Goal: Task Accomplishment & Management: Manage account settings

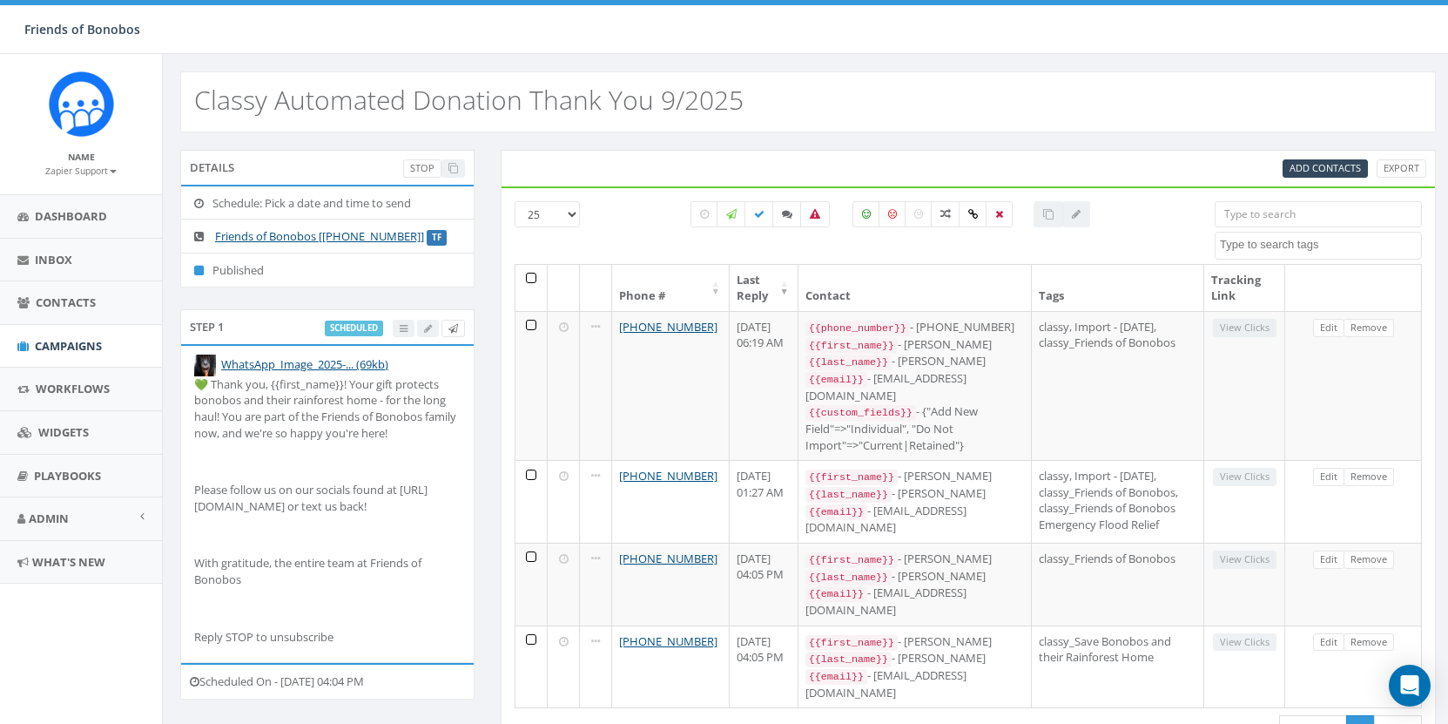
select select
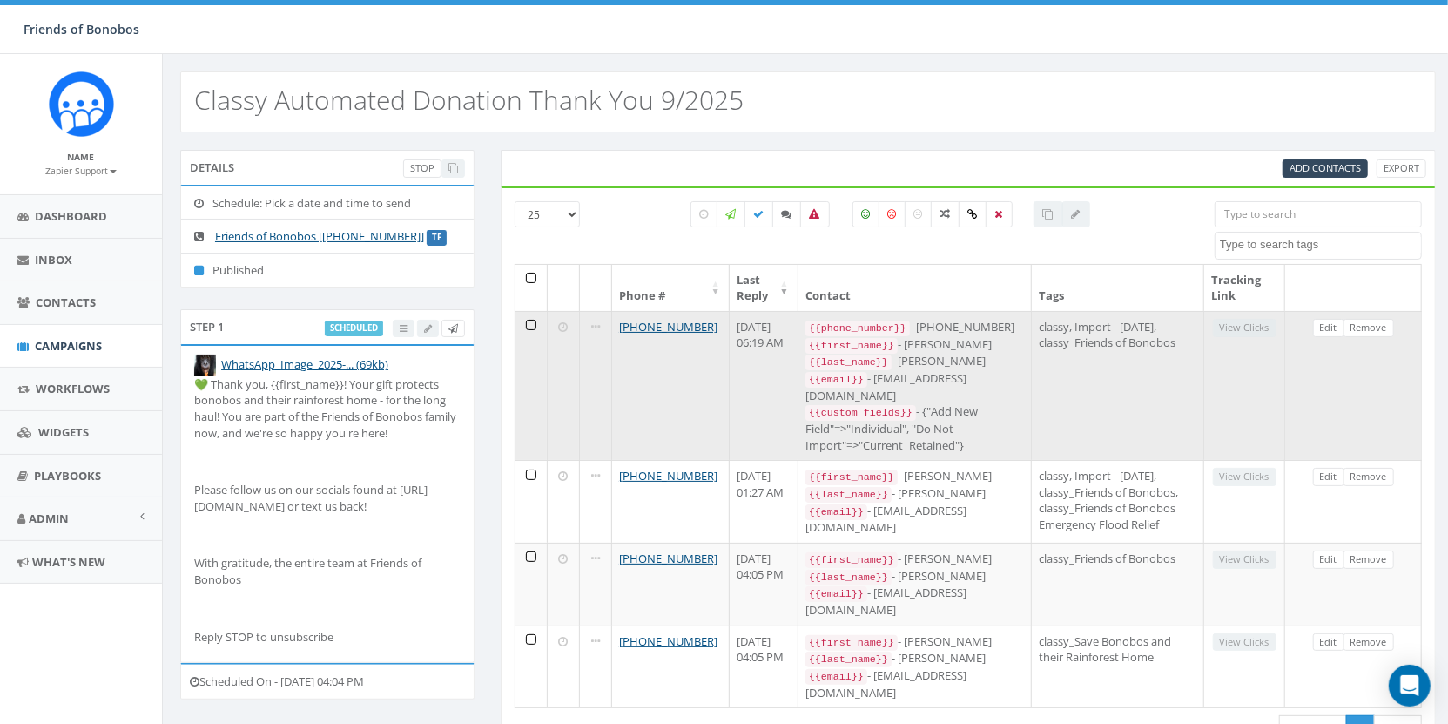
drag, startPoint x: 702, startPoint y: 325, endPoint x: 613, endPoint y: 325, distance: 88.8
click at [613, 325] on td "[PHONE_NUMBER]" at bounding box center [671, 385] width 118 height 149
copy link "[PHONE_NUMBER]"
click at [1373, 325] on link "Remove" at bounding box center [1369, 328] width 51 height 18
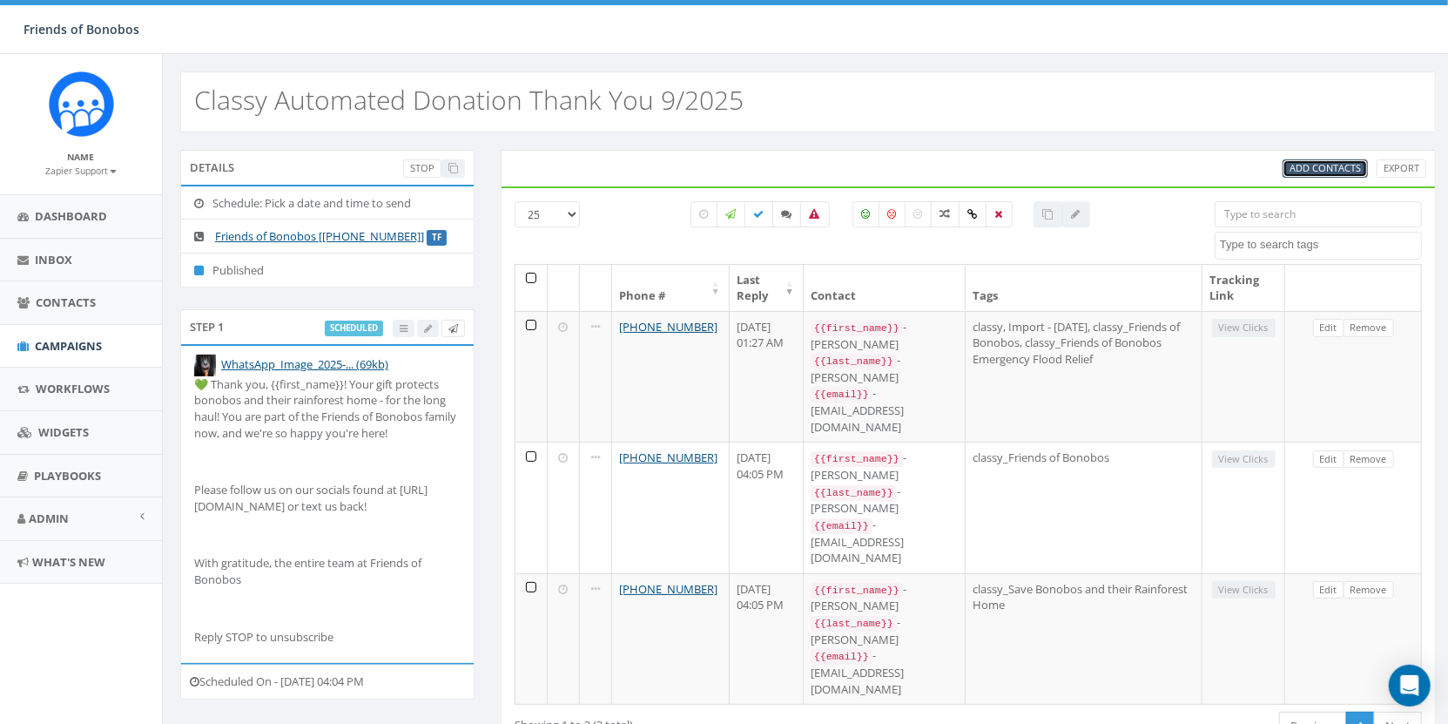
click at [1313, 167] on span "Add Contacts" at bounding box center [1325, 167] width 71 height 13
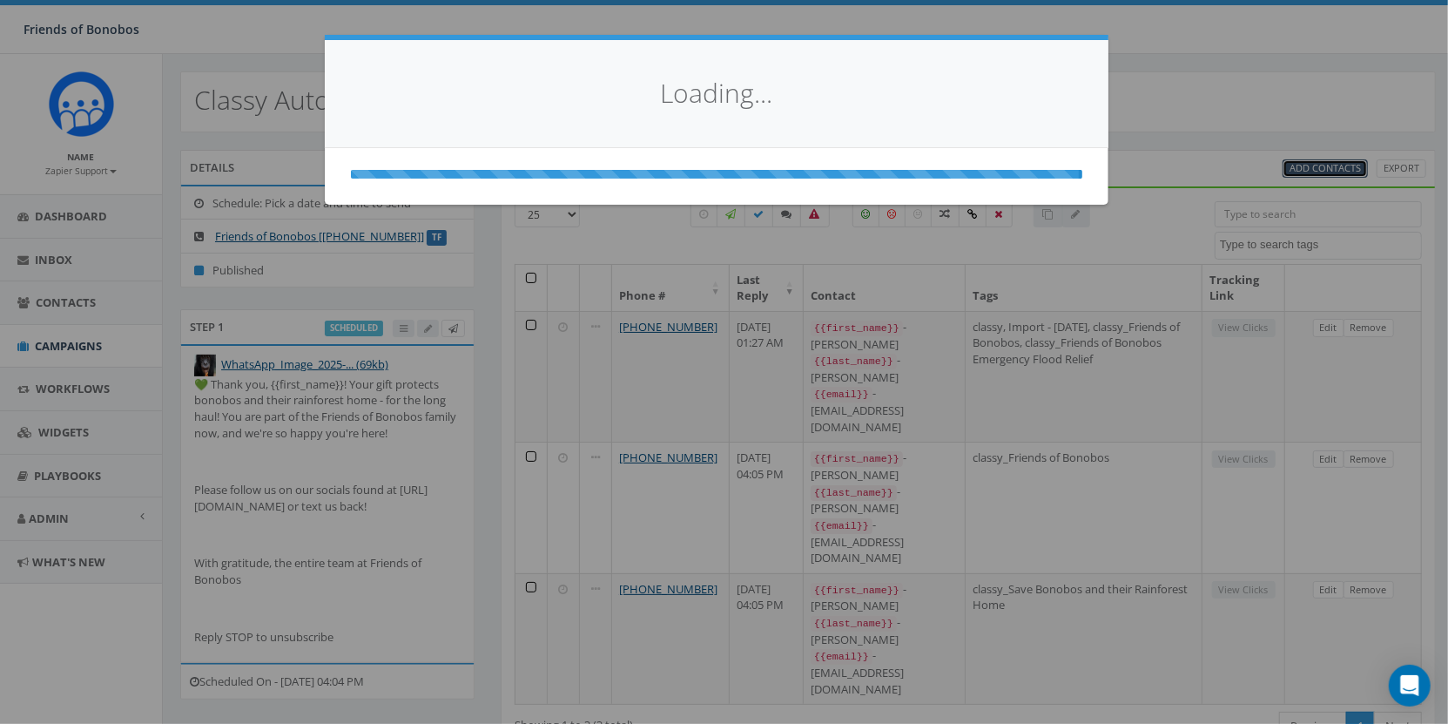
select select
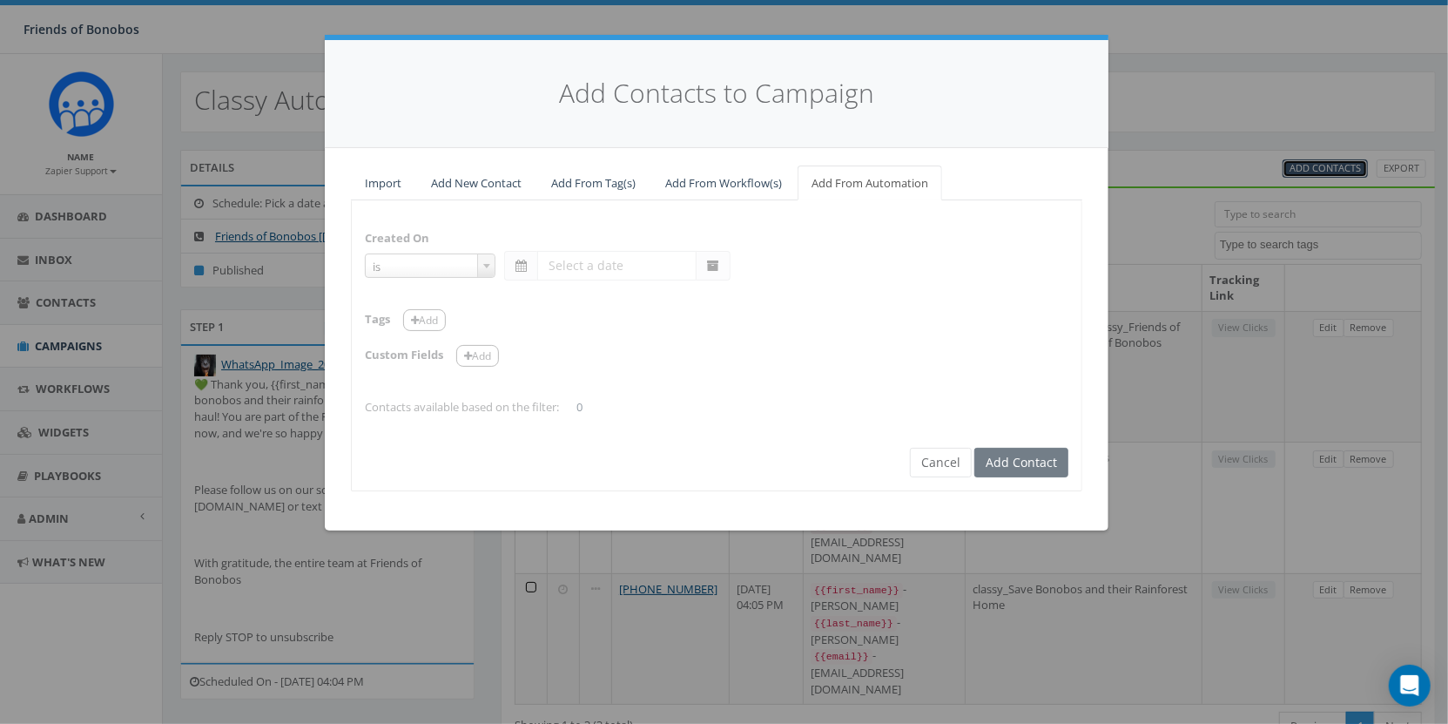
select select "is on or after"
type input "Sep 16 2025"
select select "contains"
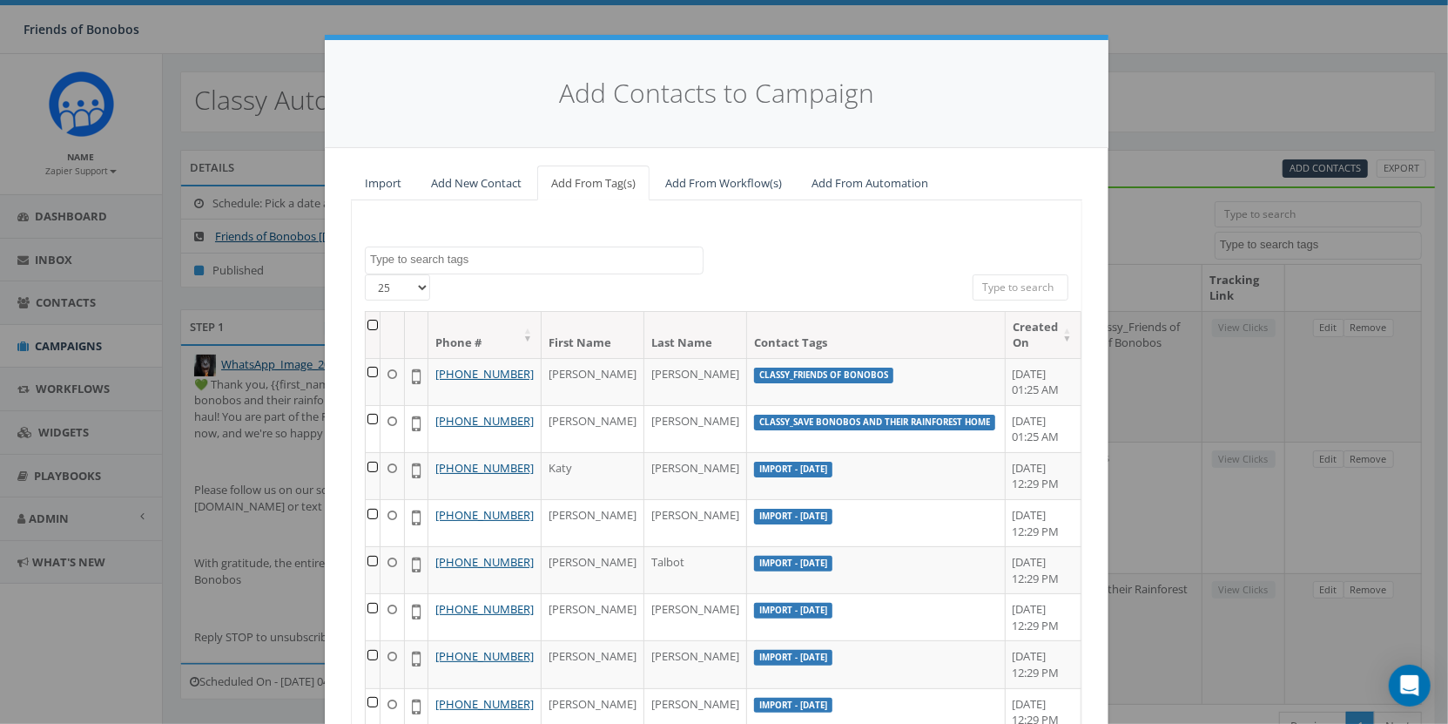
click at [1040, 276] on input "search" at bounding box center [1021, 287] width 96 height 26
paste input "[PHONE_NUMBER]"
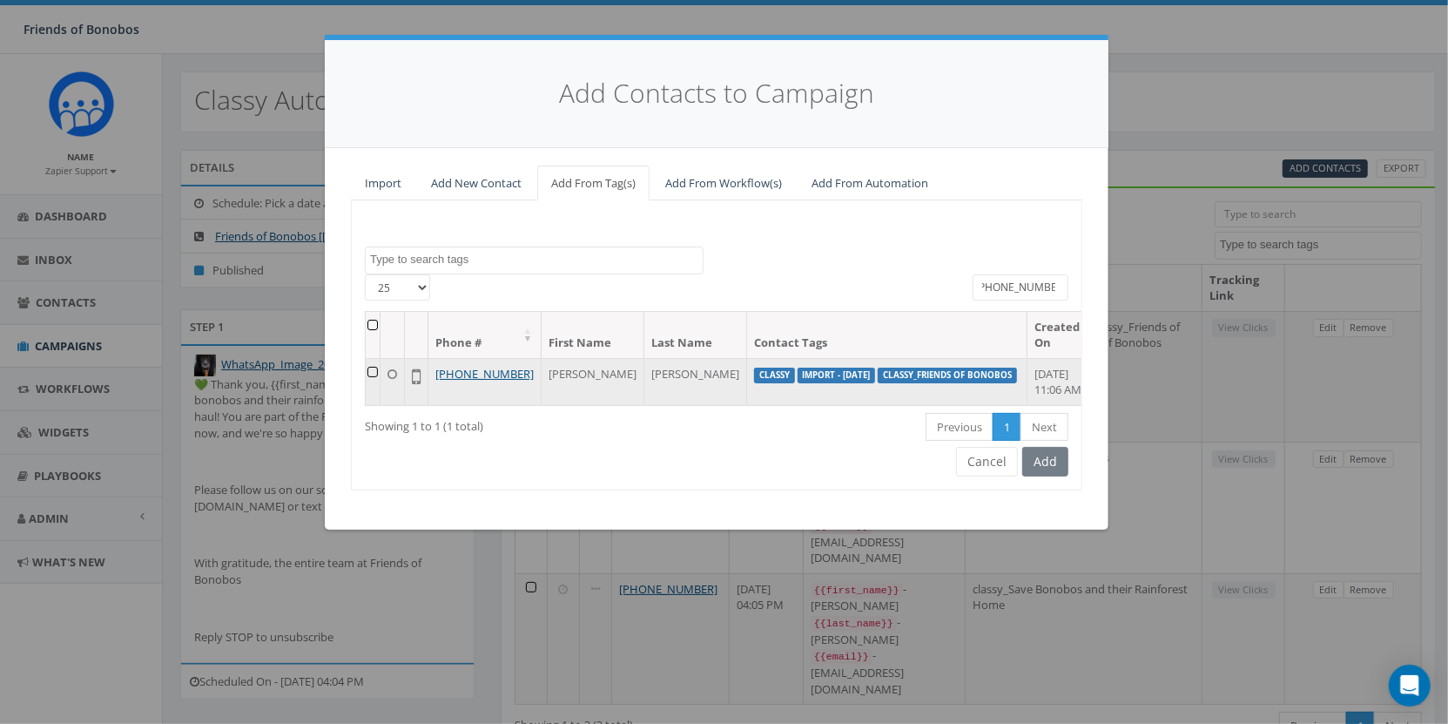
type input "[PHONE_NUMBER]"
click at [380, 369] on td at bounding box center [373, 381] width 15 height 47
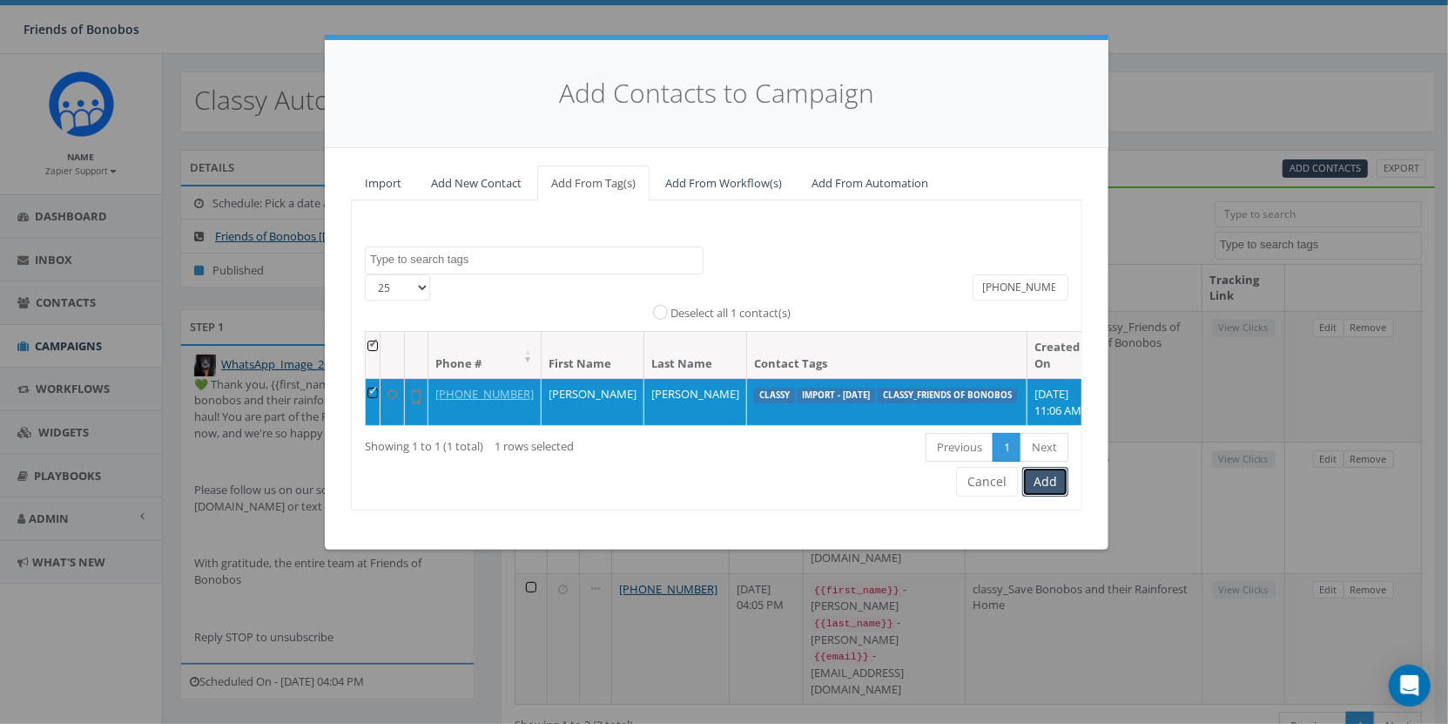
click at [1044, 496] on button "Add" at bounding box center [1046, 482] width 46 height 30
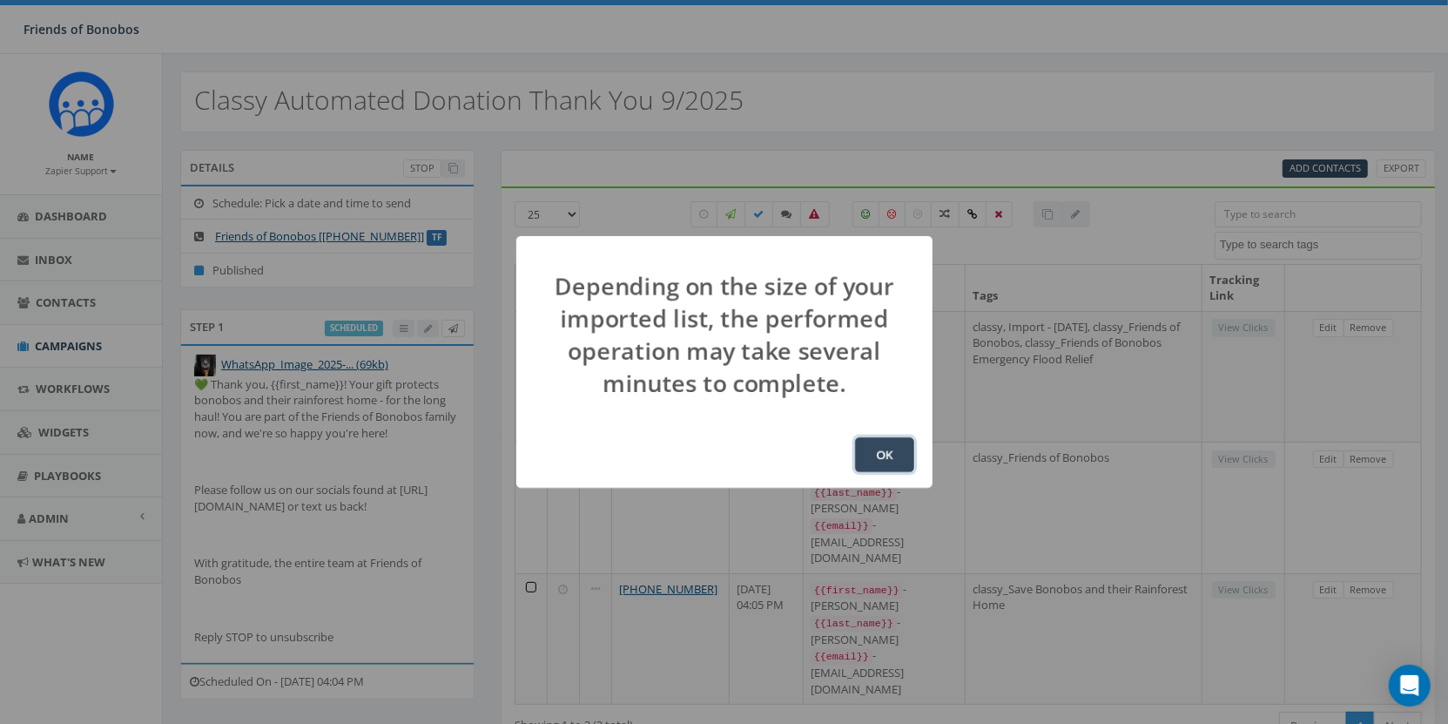
click at [894, 453] on button "OK" at bounding box center [884, 454] width 59 height 35
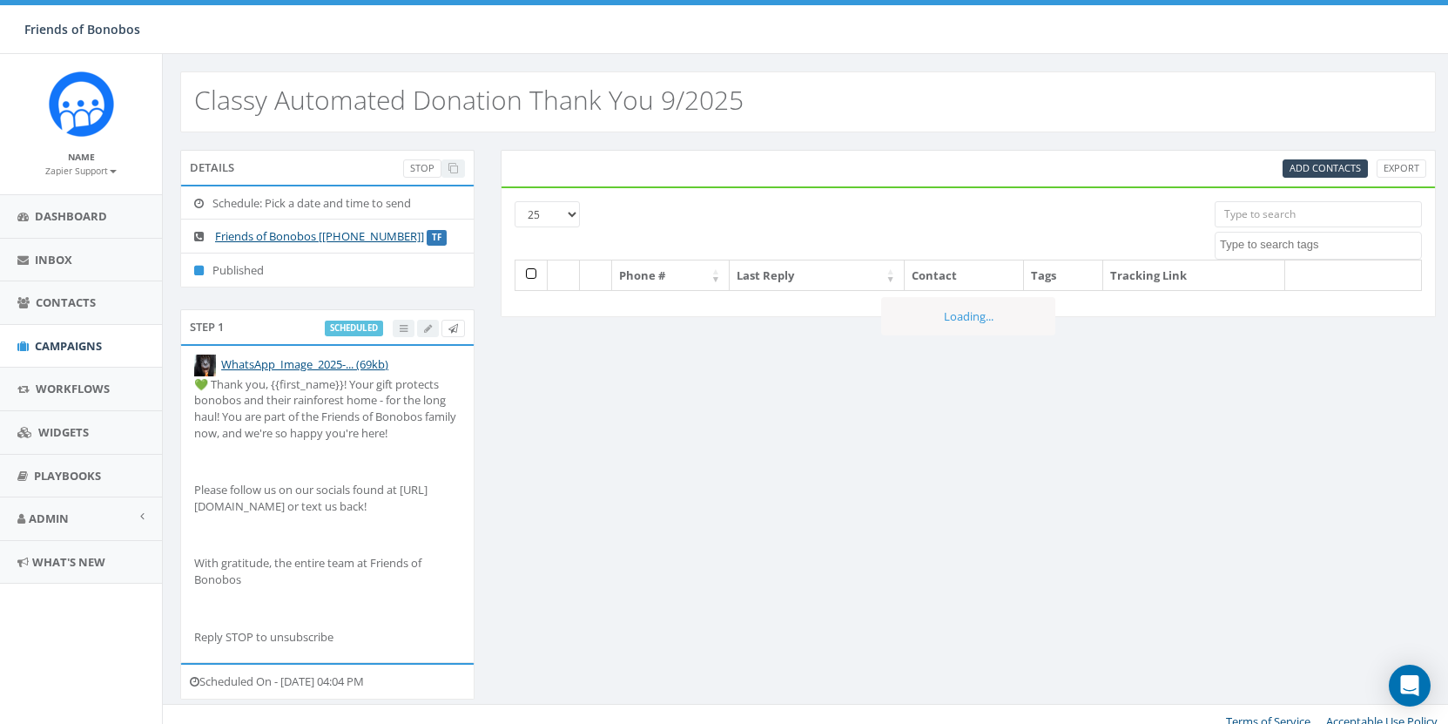
select select
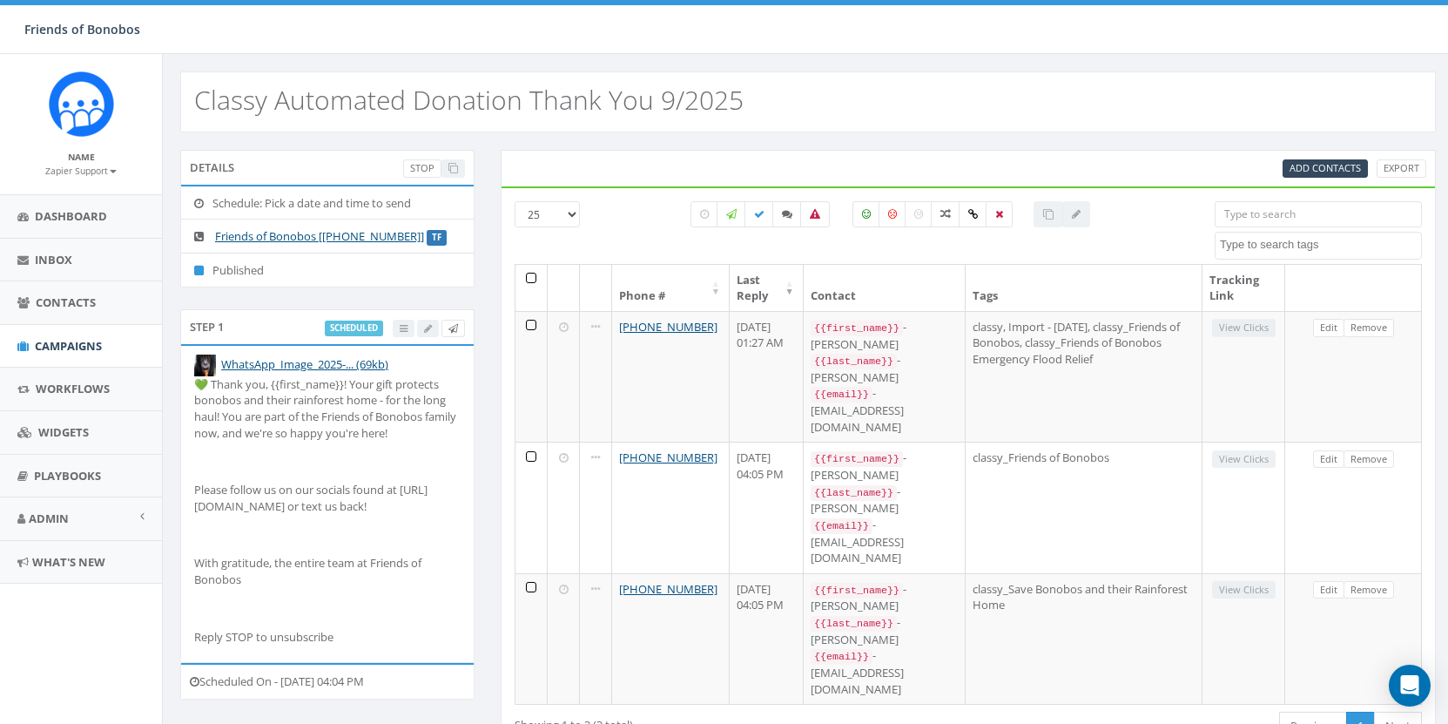
select select
click at [1311, 169] on span "Add Contacts" at bounding box center [1325, 167] width 71 height 13
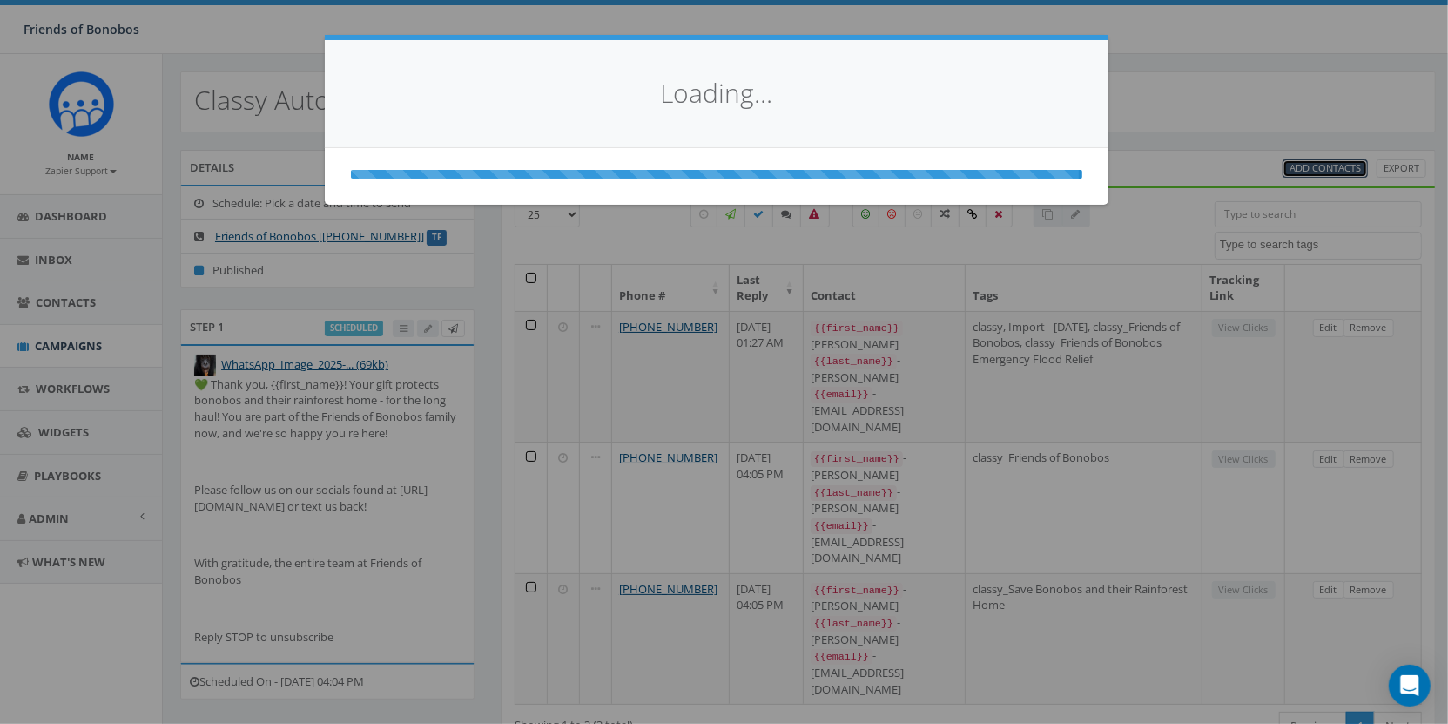
select select
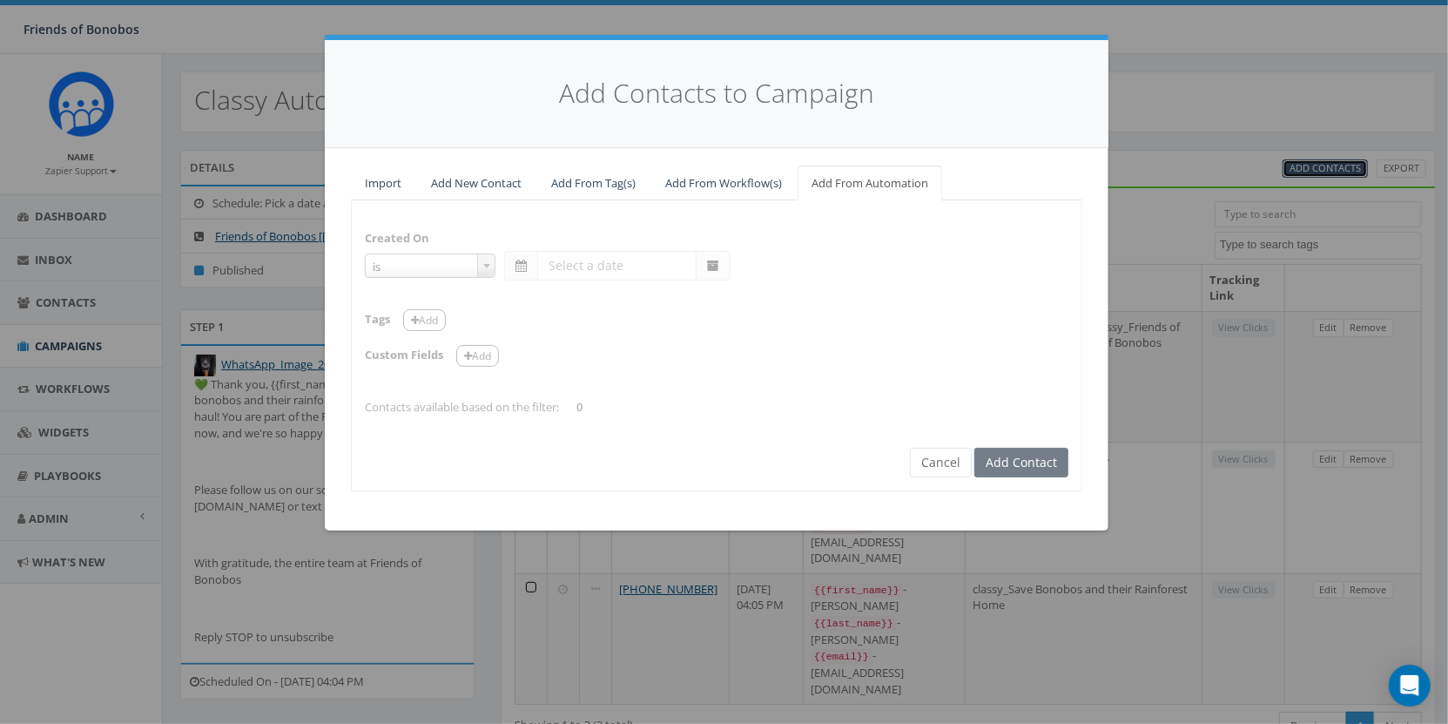
select select "is on or after"
type input "Sep 16 2025"
select select "contains"
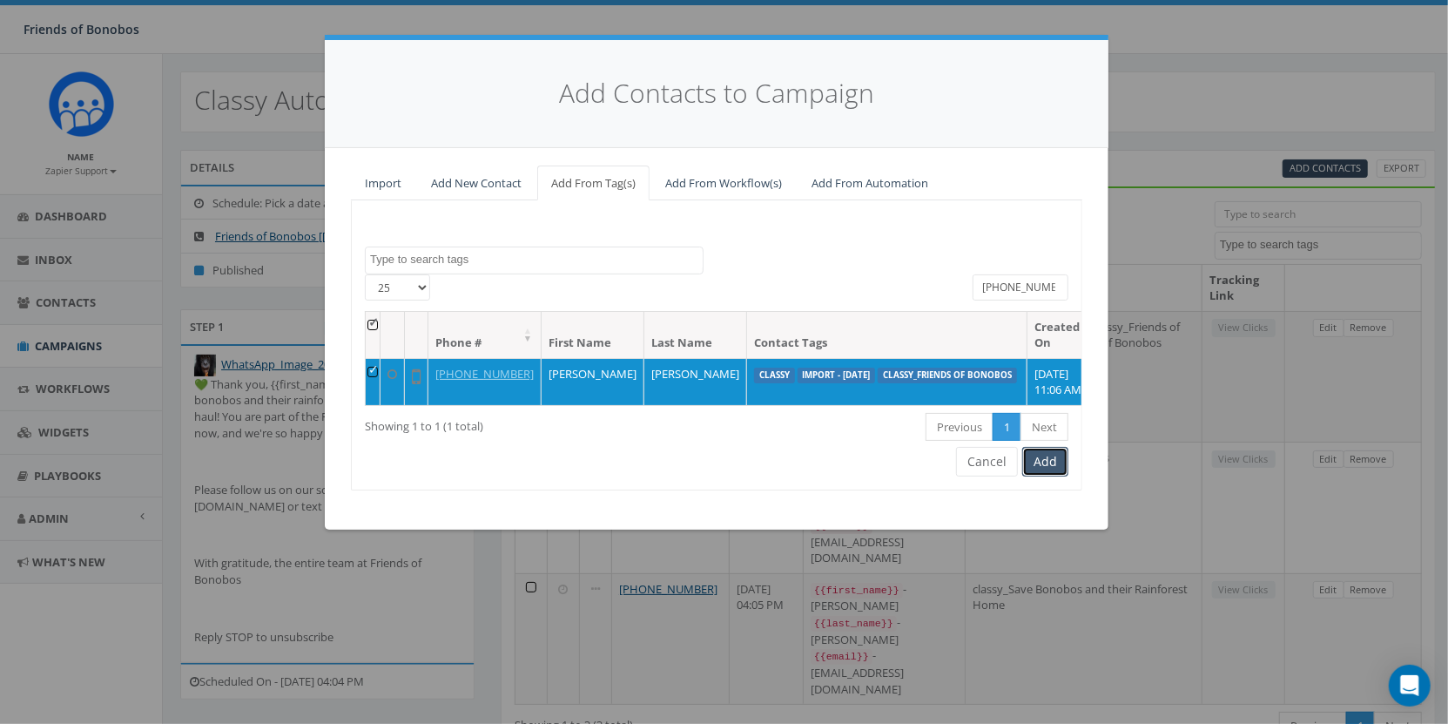
click at [1046, 476] on button "Add" at bounding box center [1046, 462] width 46 height 30
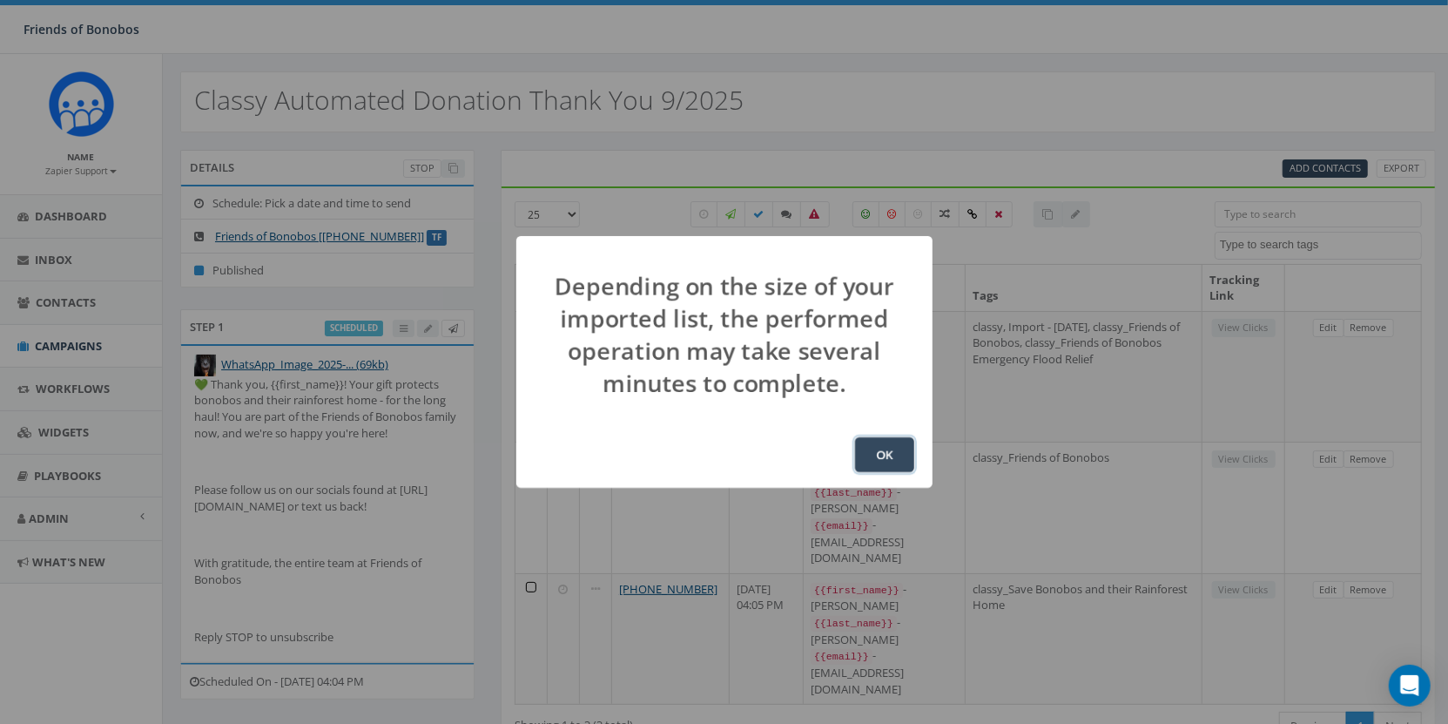
click at [876, 461] on button "OK" at bounding box center [884, 454] width 59 height 35
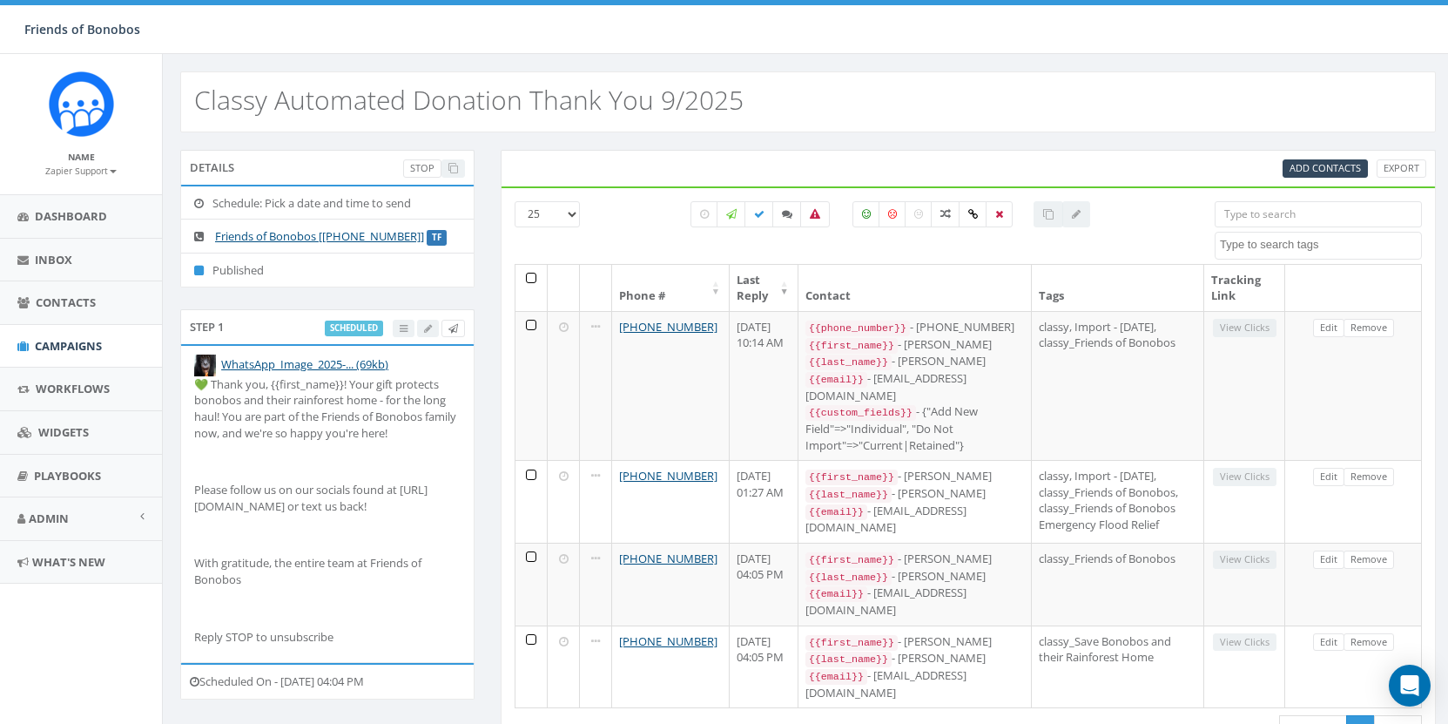
select select
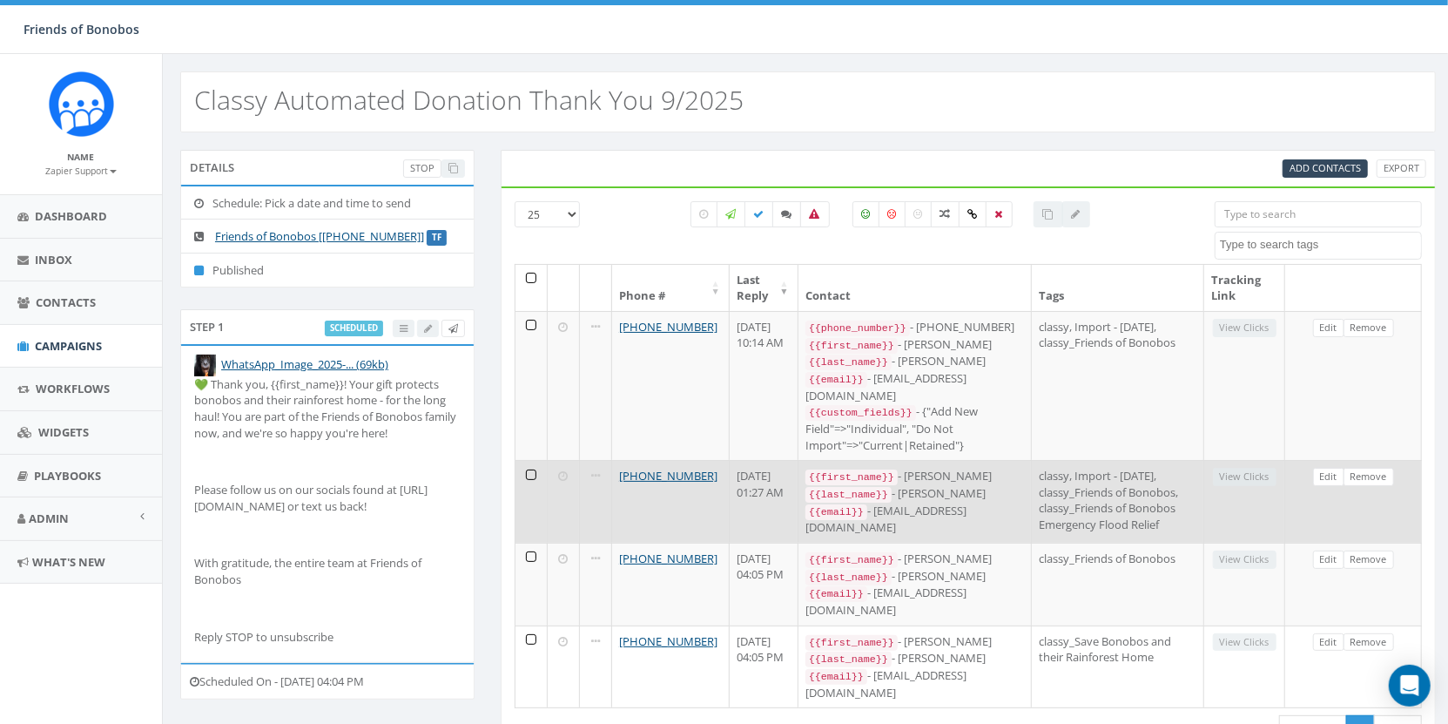
drag, startPoint x: 714, startPoint y: 453, endPoint x: 615, endPoint y: 444, distance: 99.7
click at [615, 460] on td "[PHONE_NUMBER]" at bounding box center [671, 501] width 118 height 83
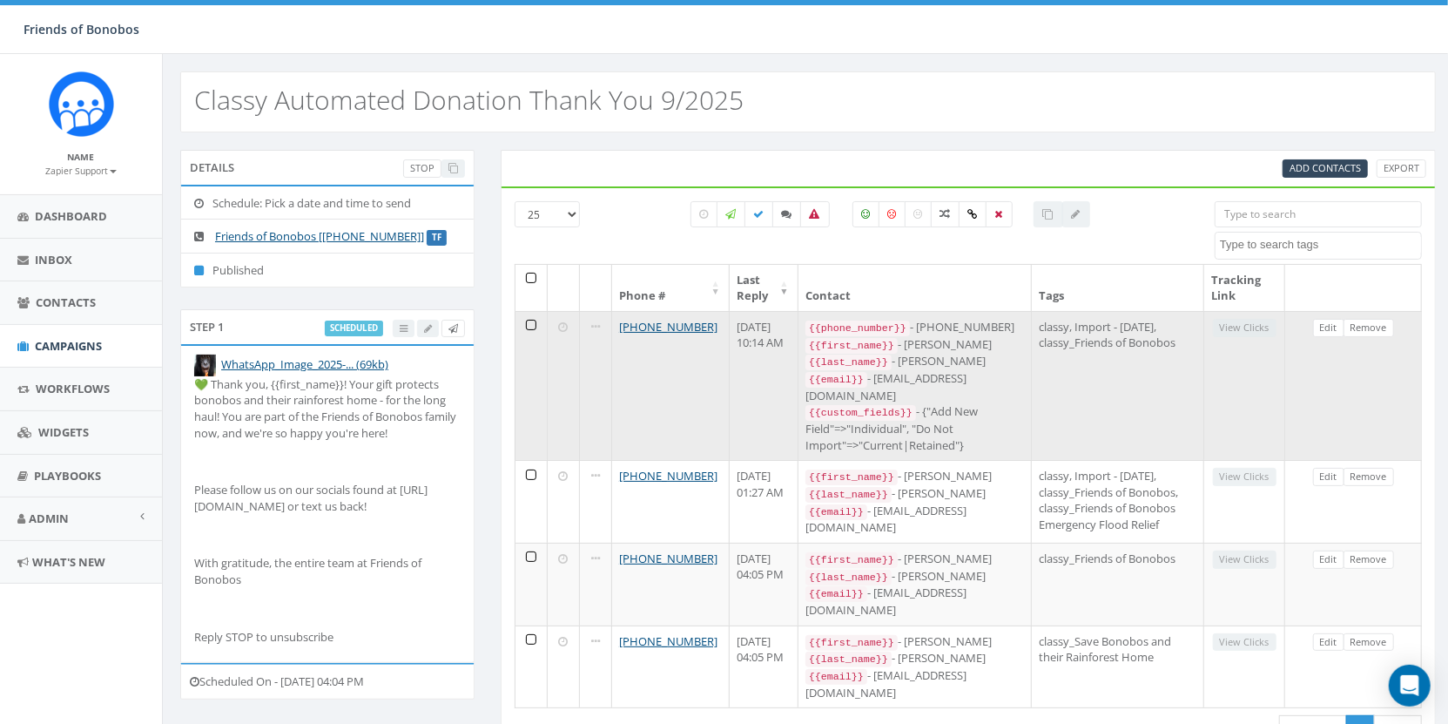
copy link "[PHONE_NUMBER]"
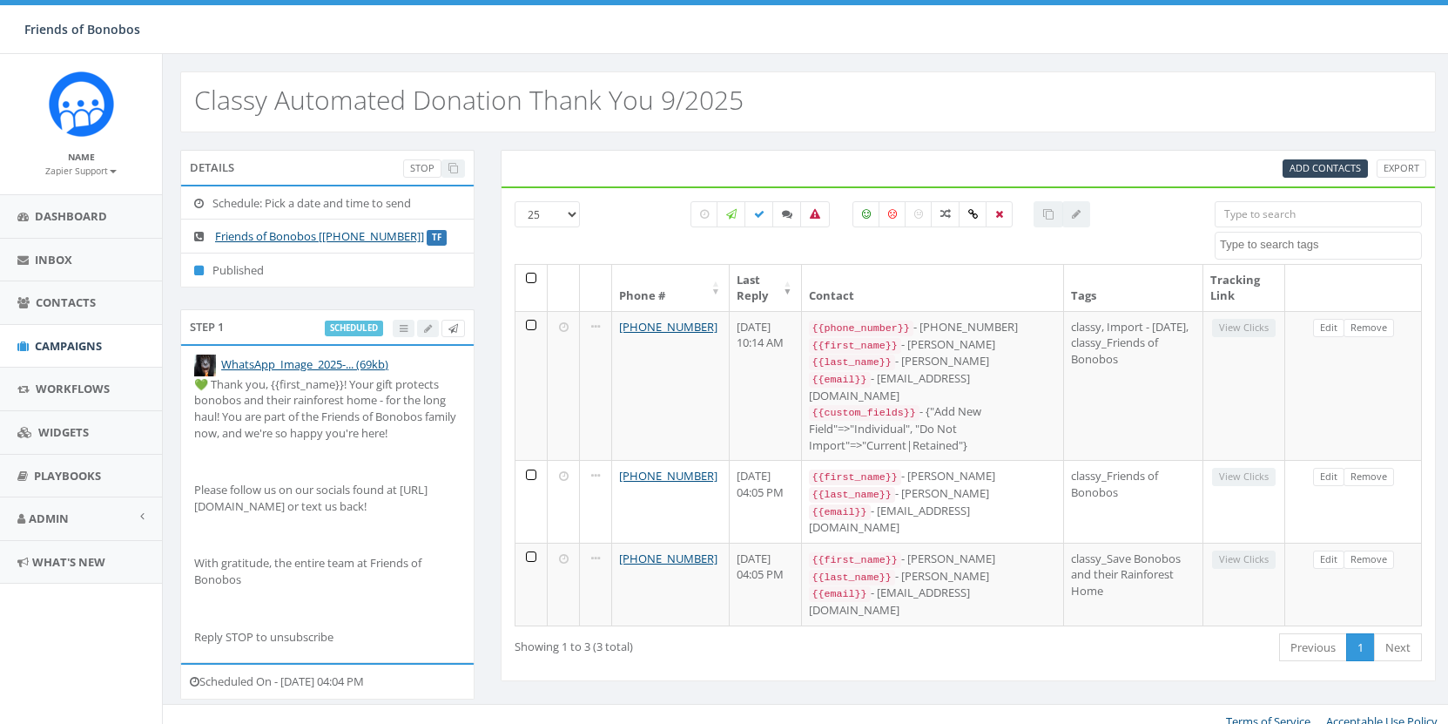
select select
click at [1327, 172] on span "Add Contacts" at bounding box center [1325, 167] width 71 height 13
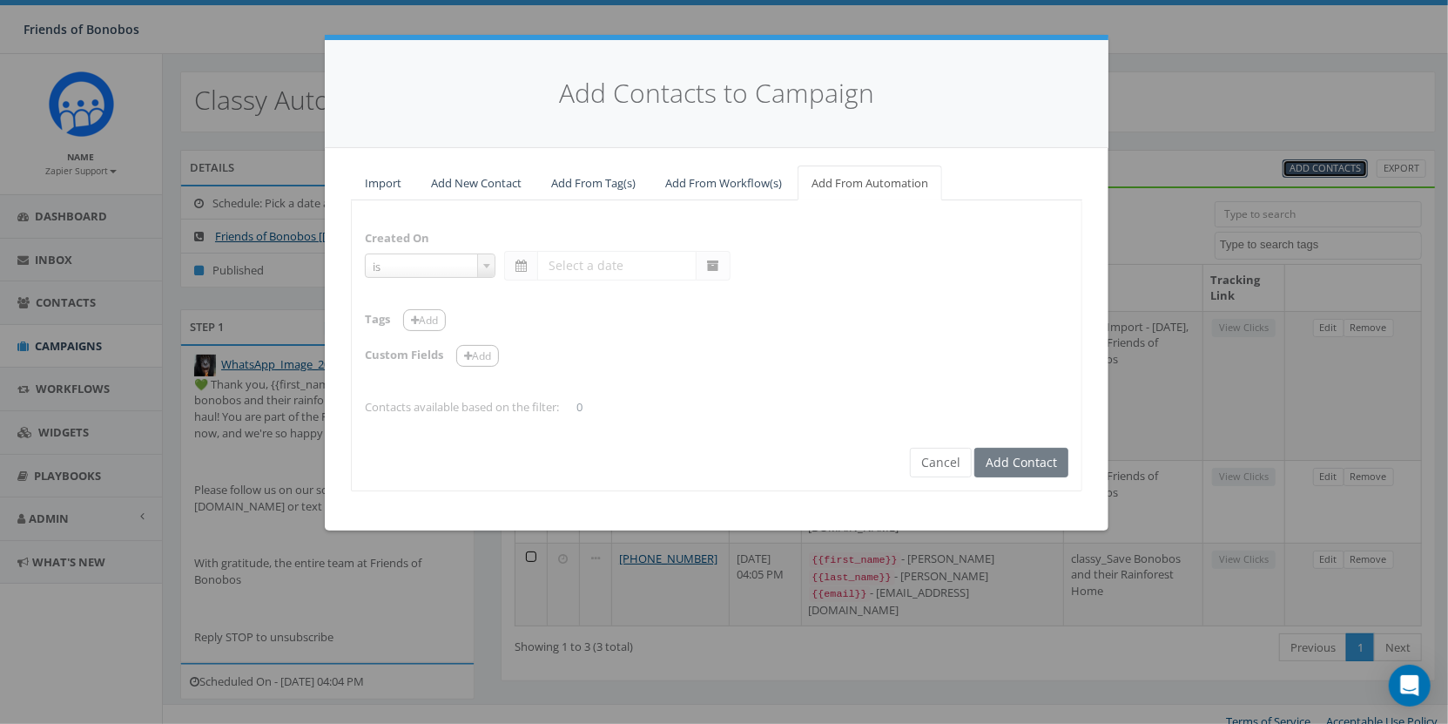
select select "is on or after"
type input "[DATE]"
select select "contains"
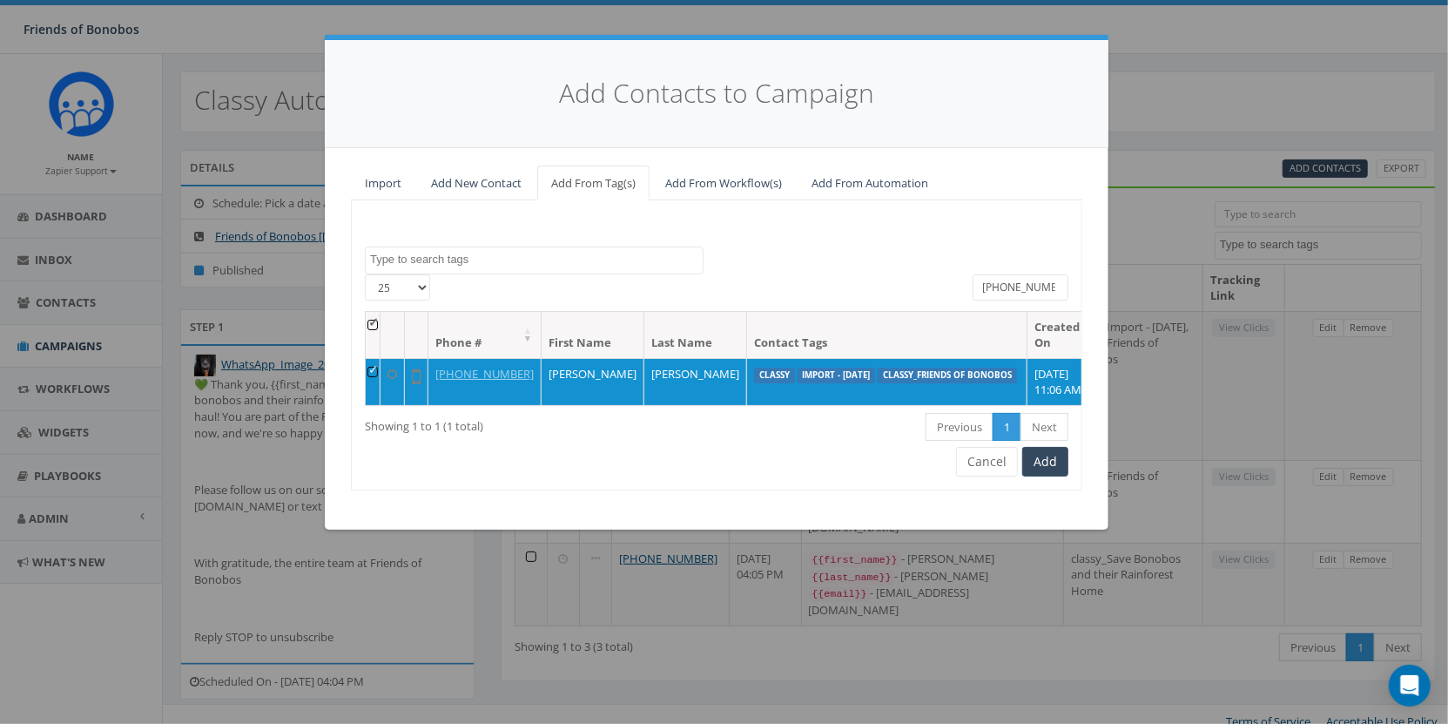
click at [1023, 286] on input "[PHONE_NUMBER]" at bounding box center [1021, 287] width 96 height 26
paste input "78-314-8118"
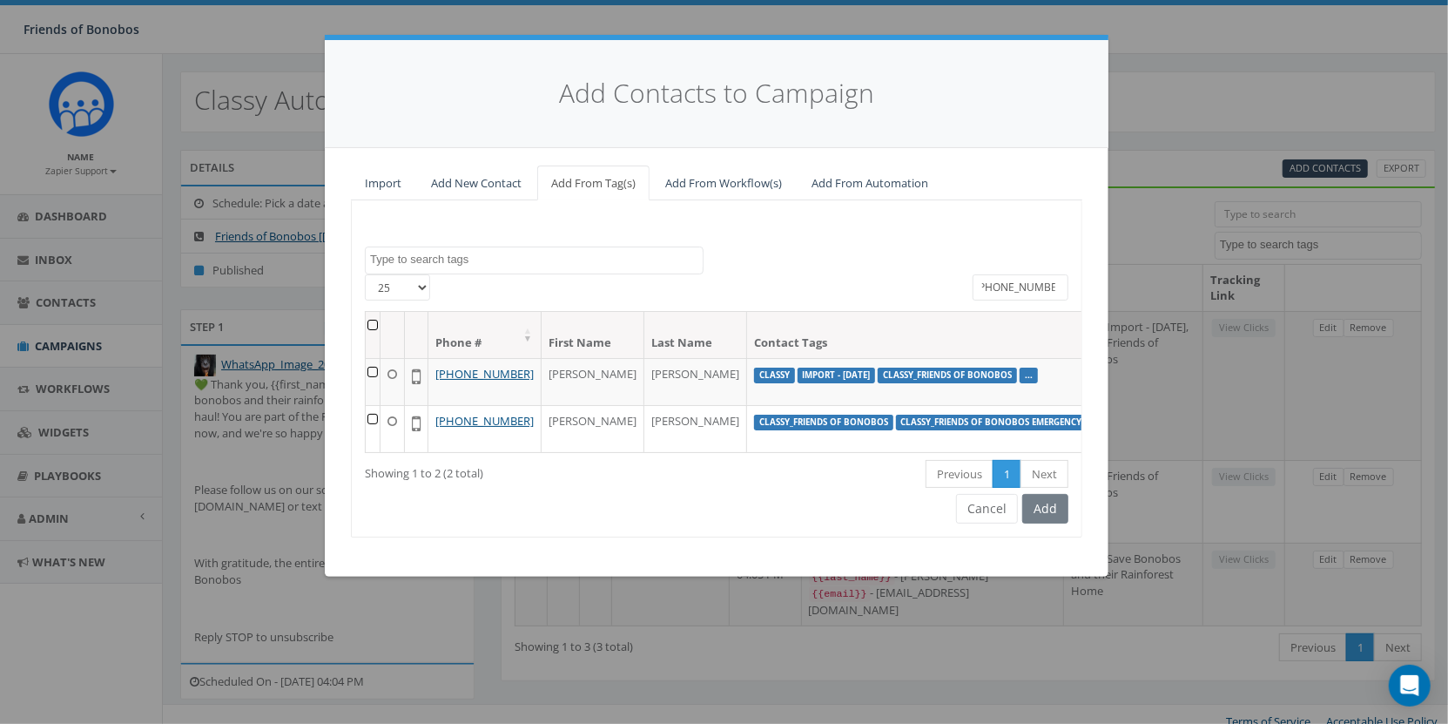
type input "[PHONE_NUMBER]"
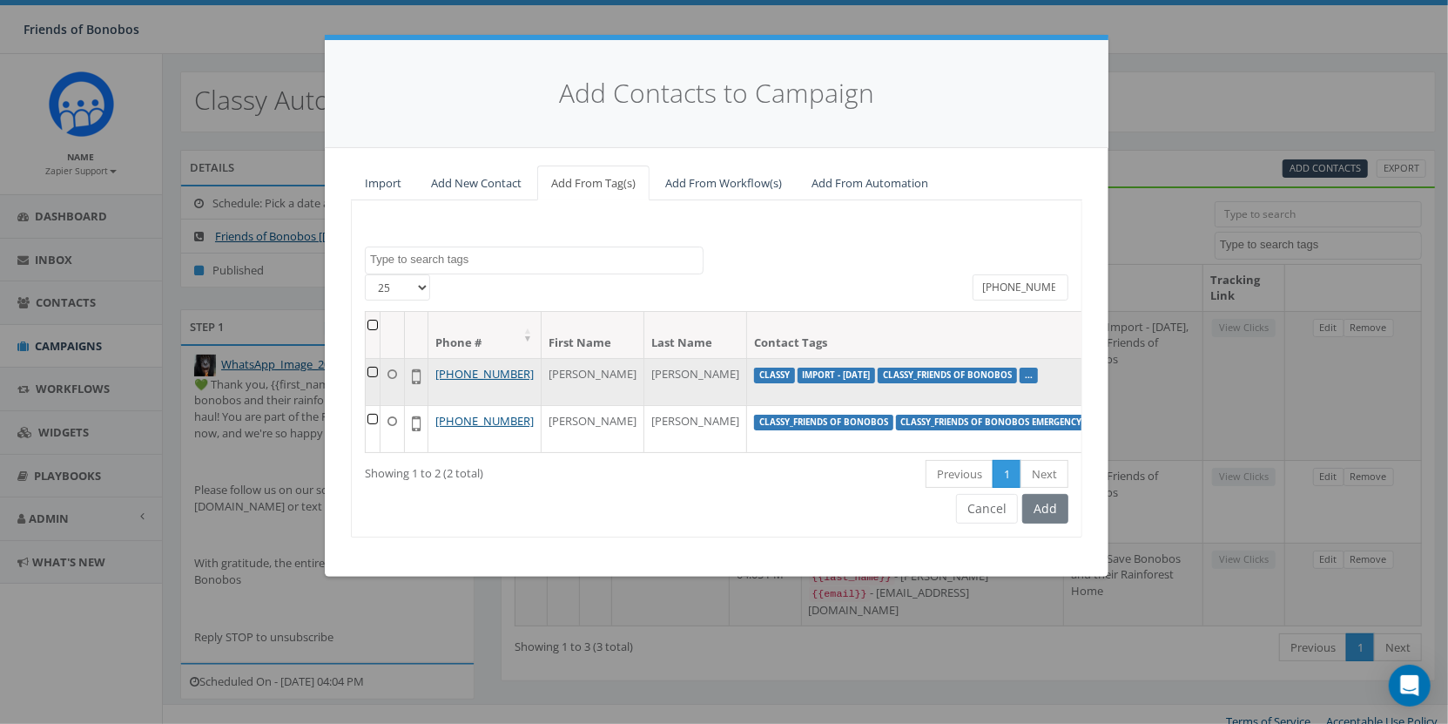
click at [375, 371] on td at bounding box center [373, 381] width 15 height 47
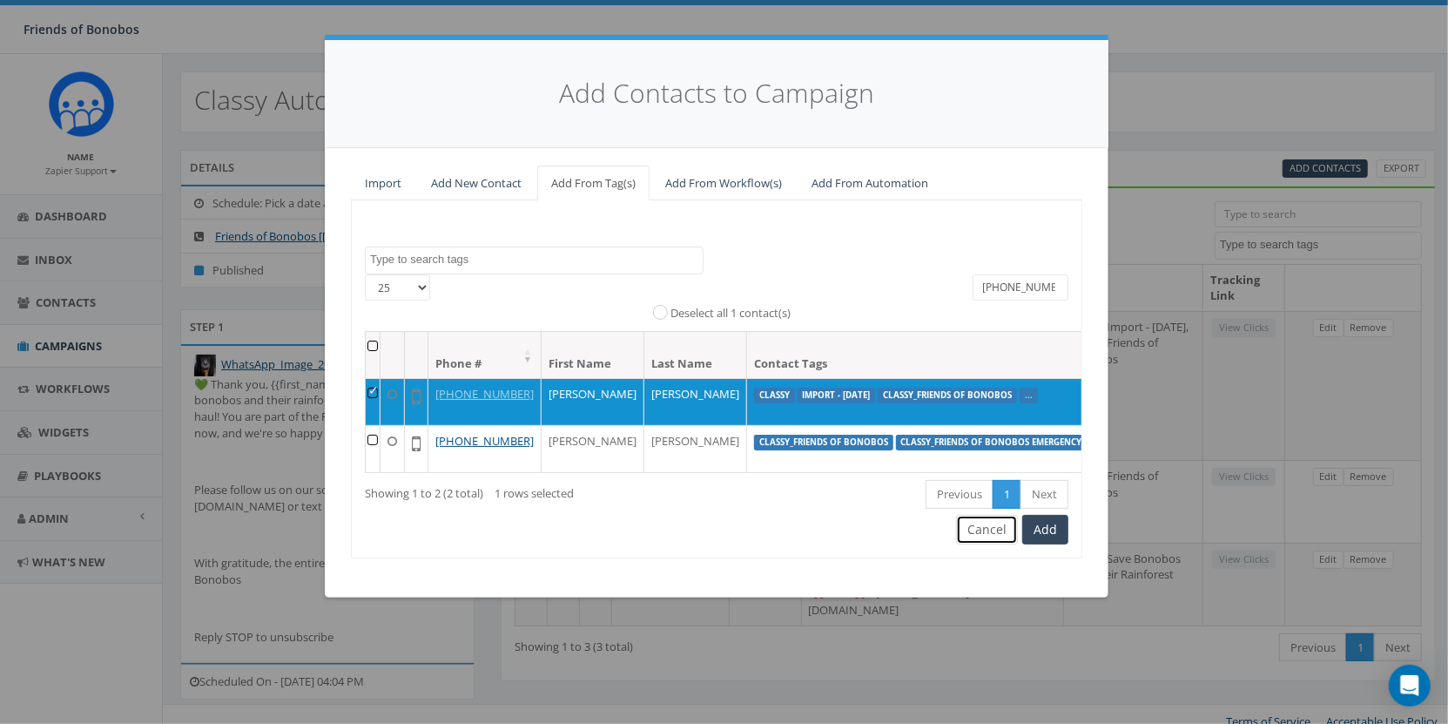
click at [976, 544] on button "Cancel" at bounding box center [987, 530] width 62 height 30
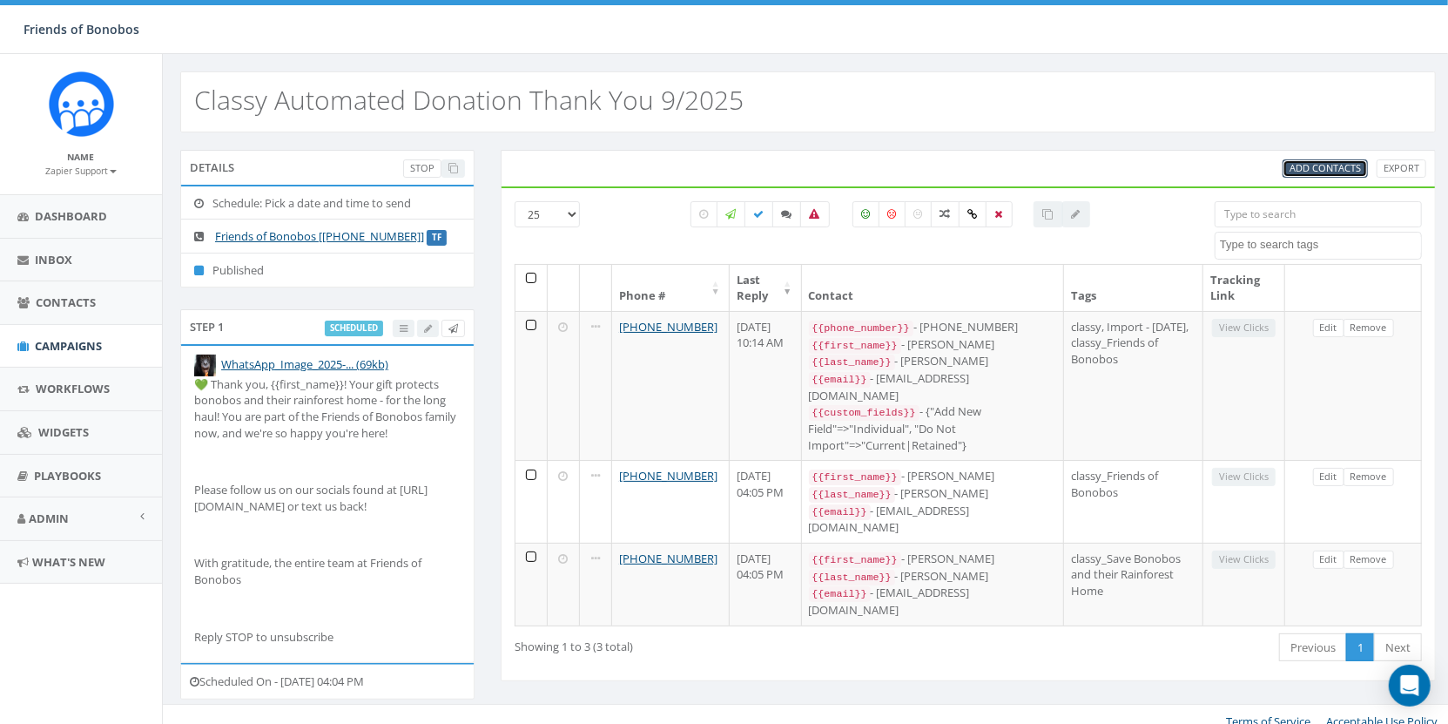
click at [1333, 161] on span "Add Contacts" at bounding box center [1325, 167] width 71 height 13
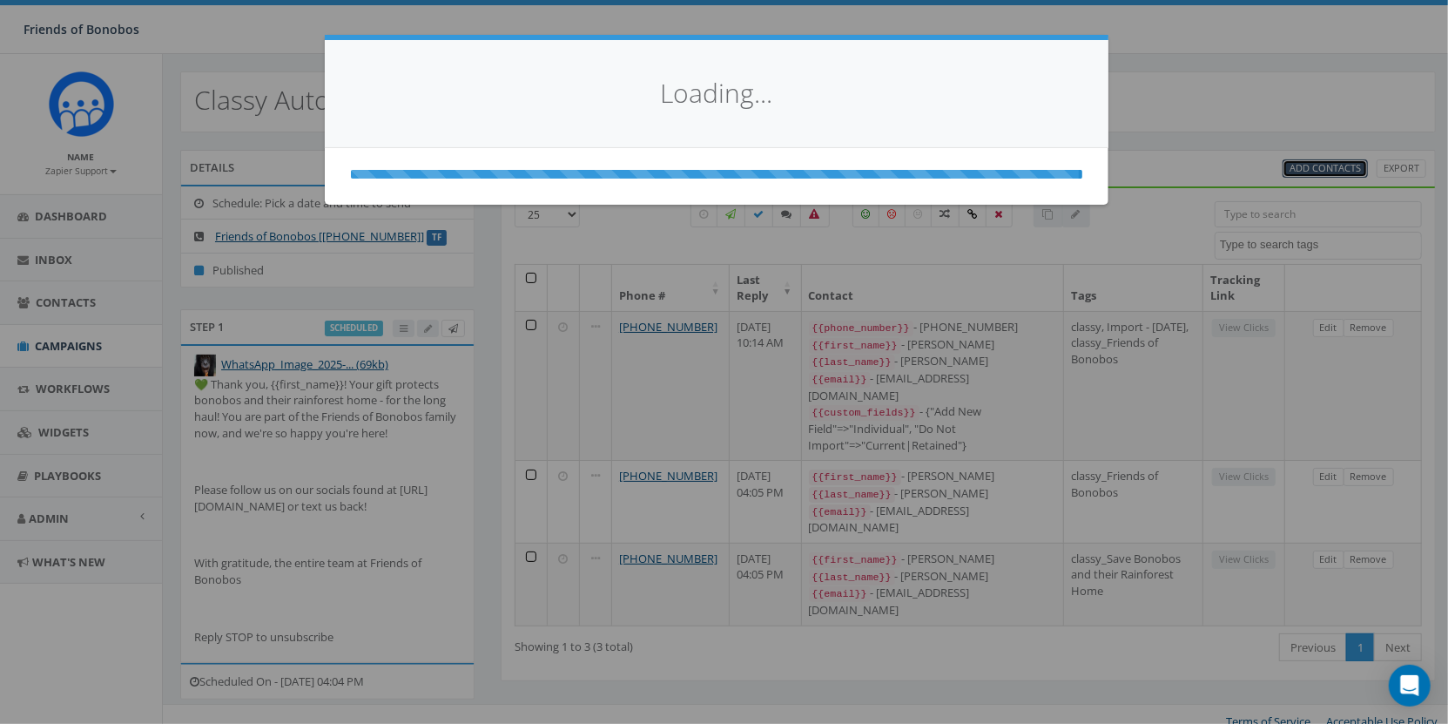
select select
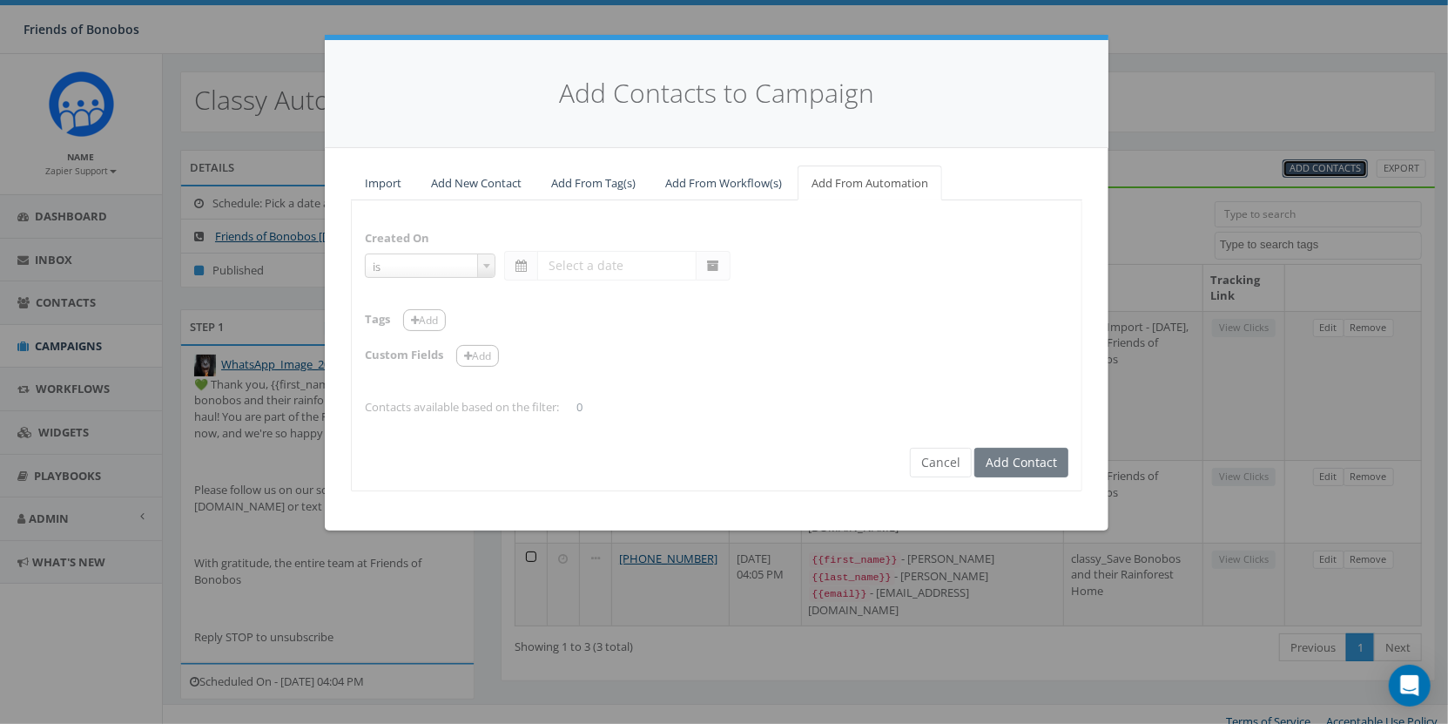
select select "is on or after"
type input "Sep 16 2025"
select select "contains"
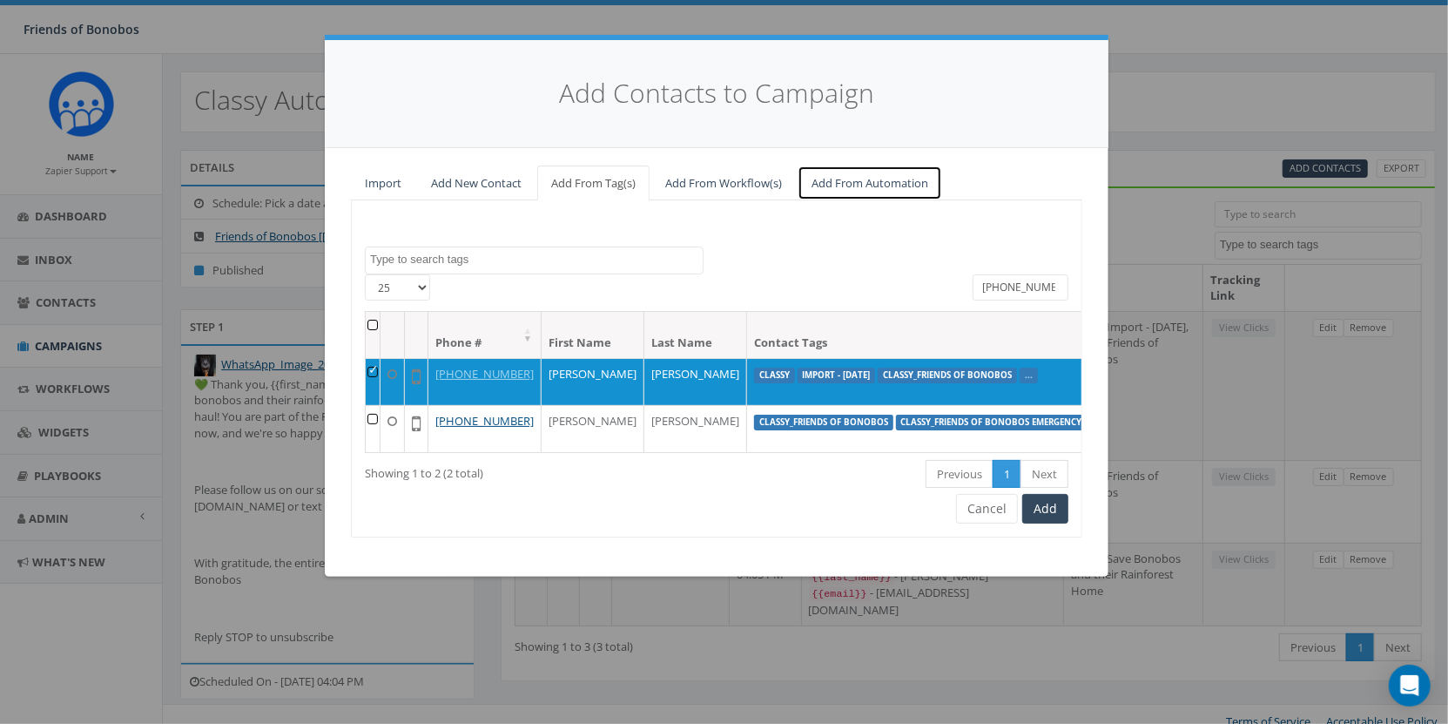
click at [894, 178] on link "Add From Automation" at bounding box center [870, 183] width 145 height 36
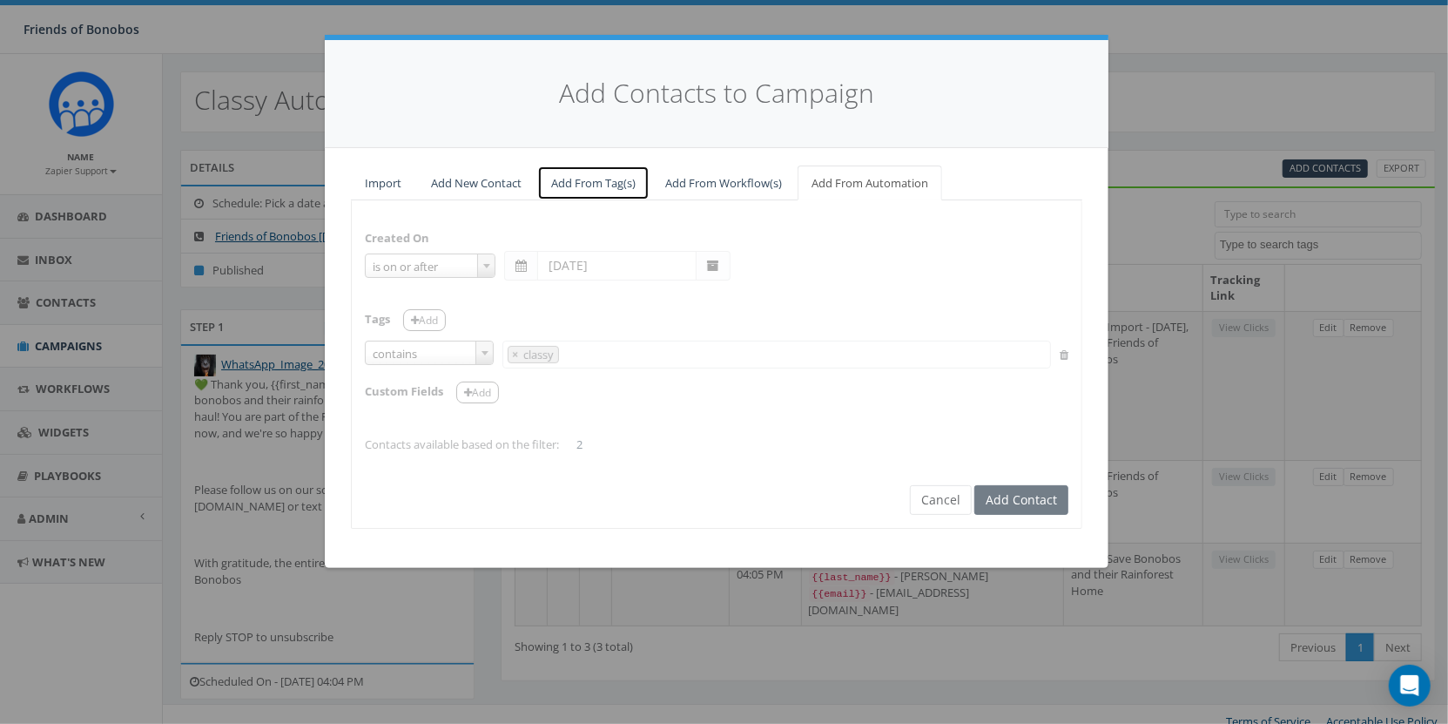
click at [572, 179] on link "Add From Tag(s)" at bounding box center [593, 183] width 112 height 36
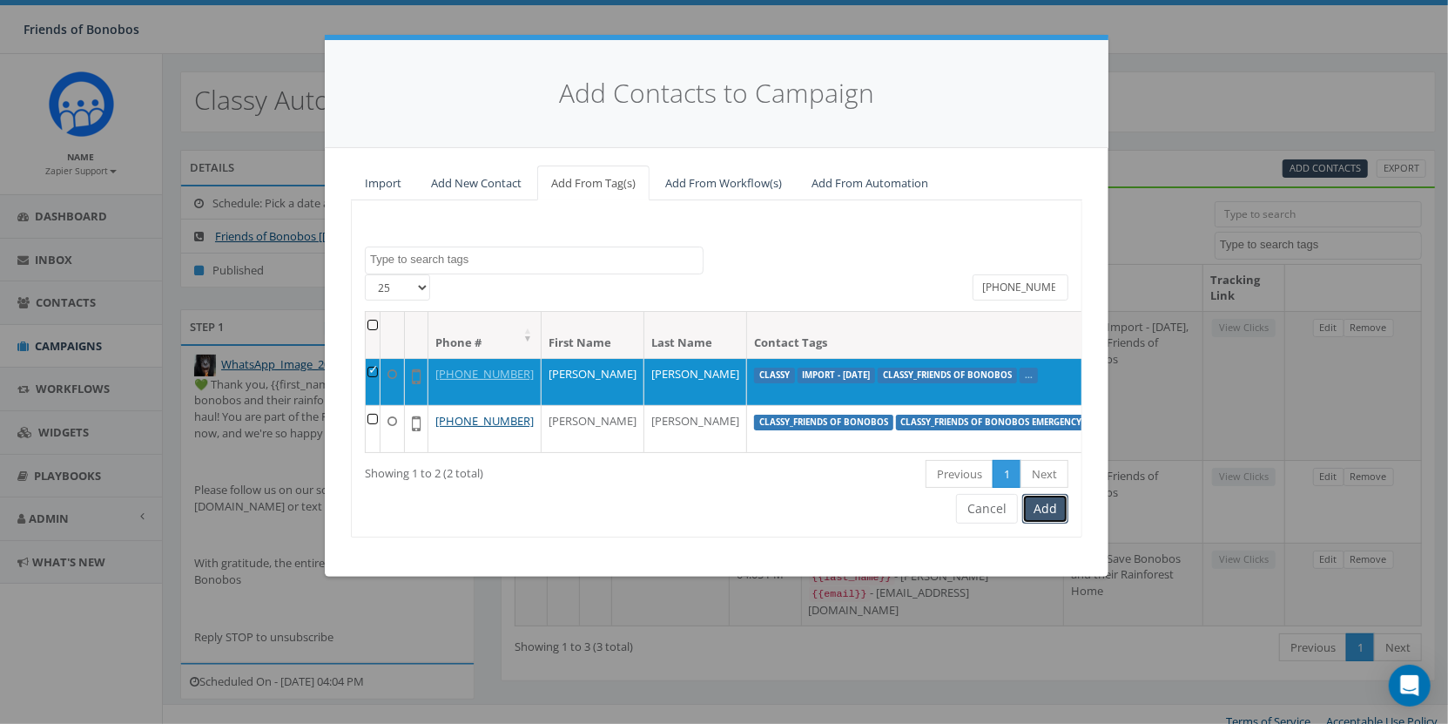
click at [1042, 523] on button "Add" at bounding box center [1046, 509] width 46 height 30
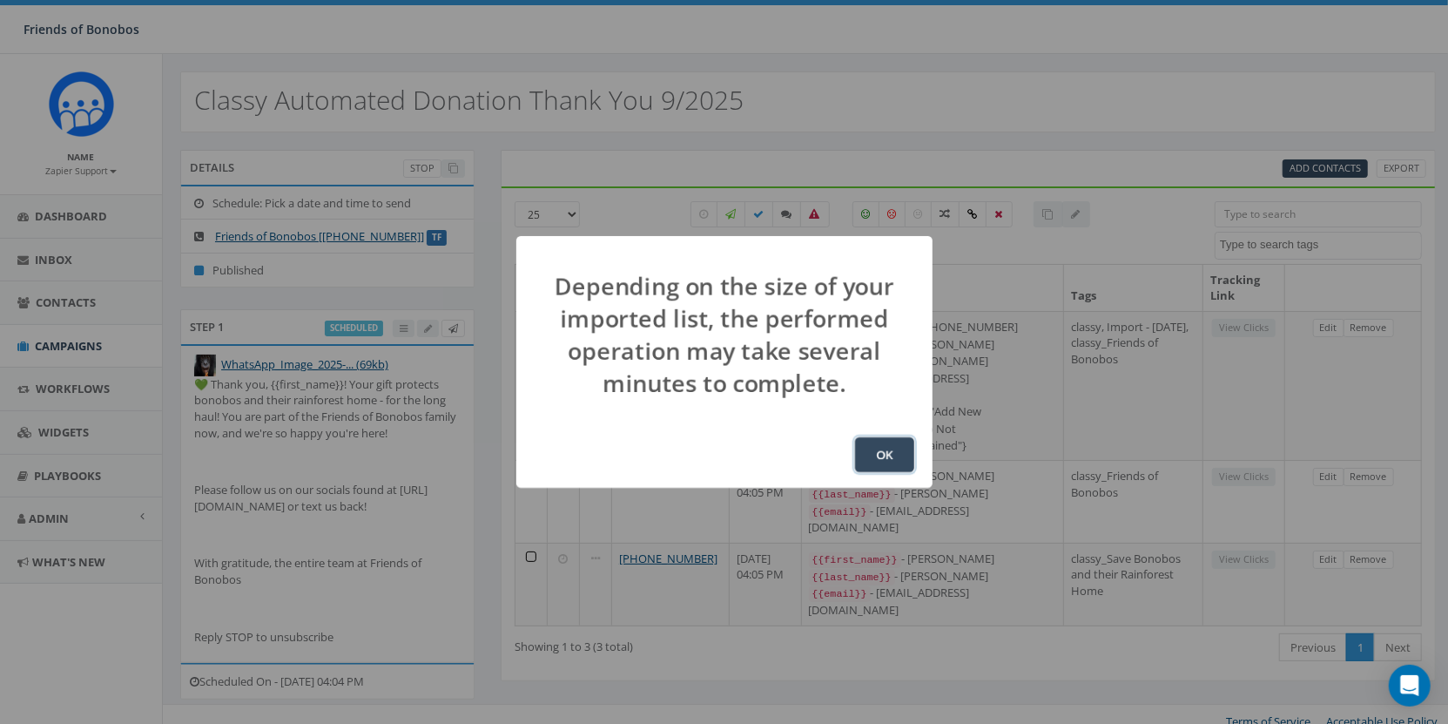
click at [880, 463] on button "OK" at bounding box center [884, 454] width 59 height 35
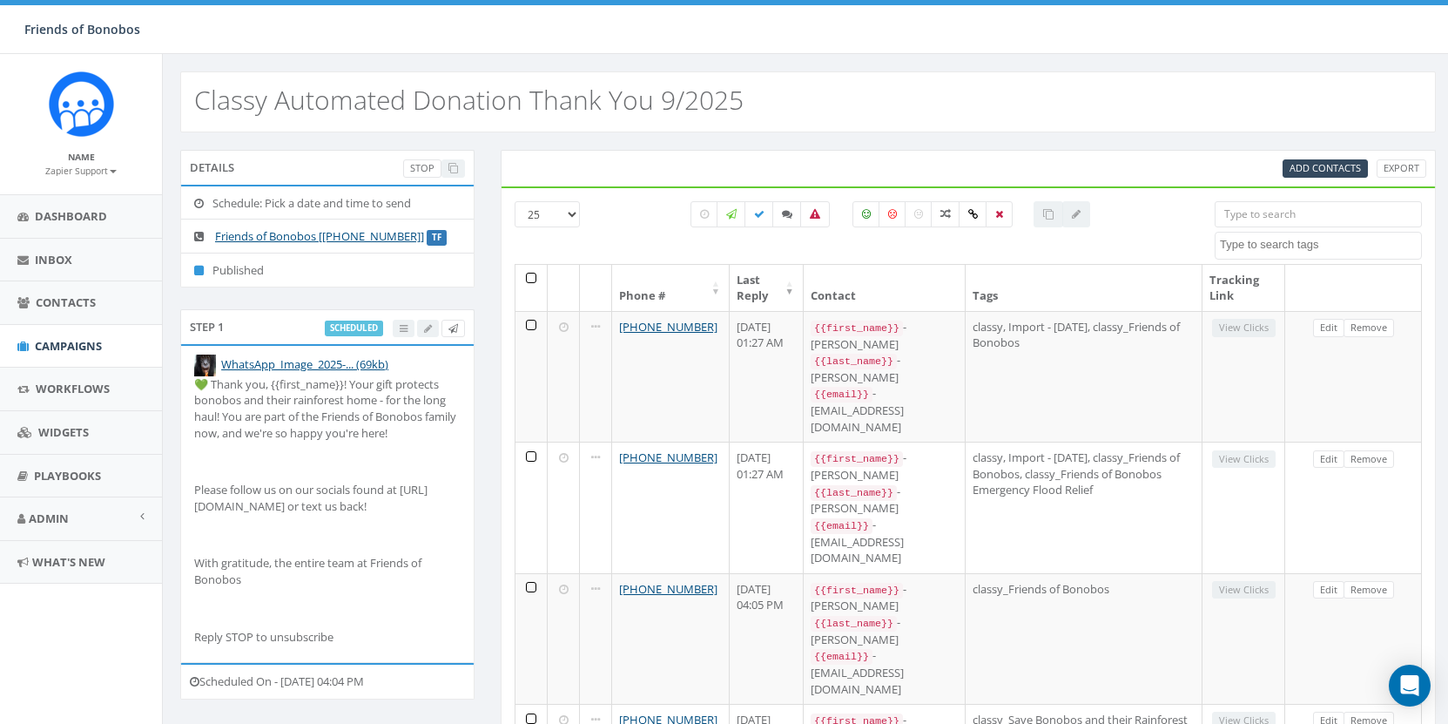
select select
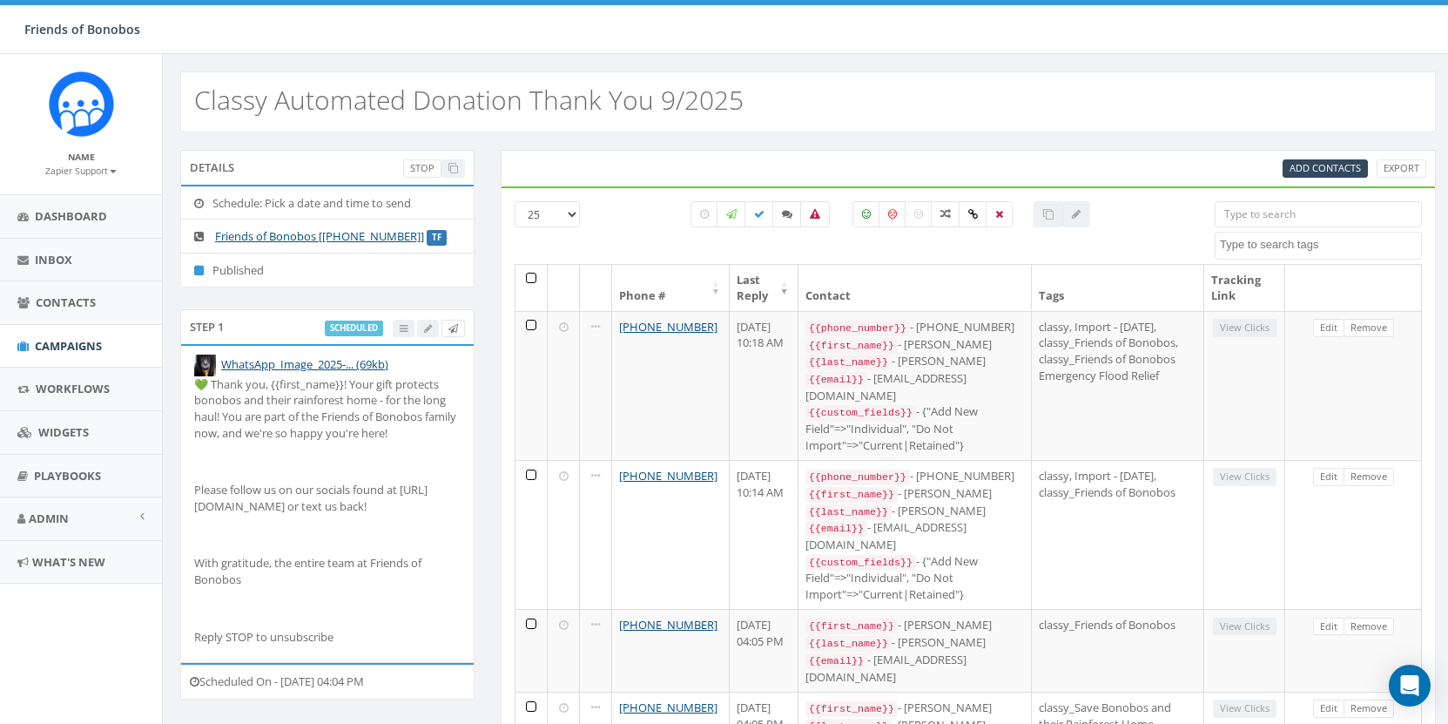
select select
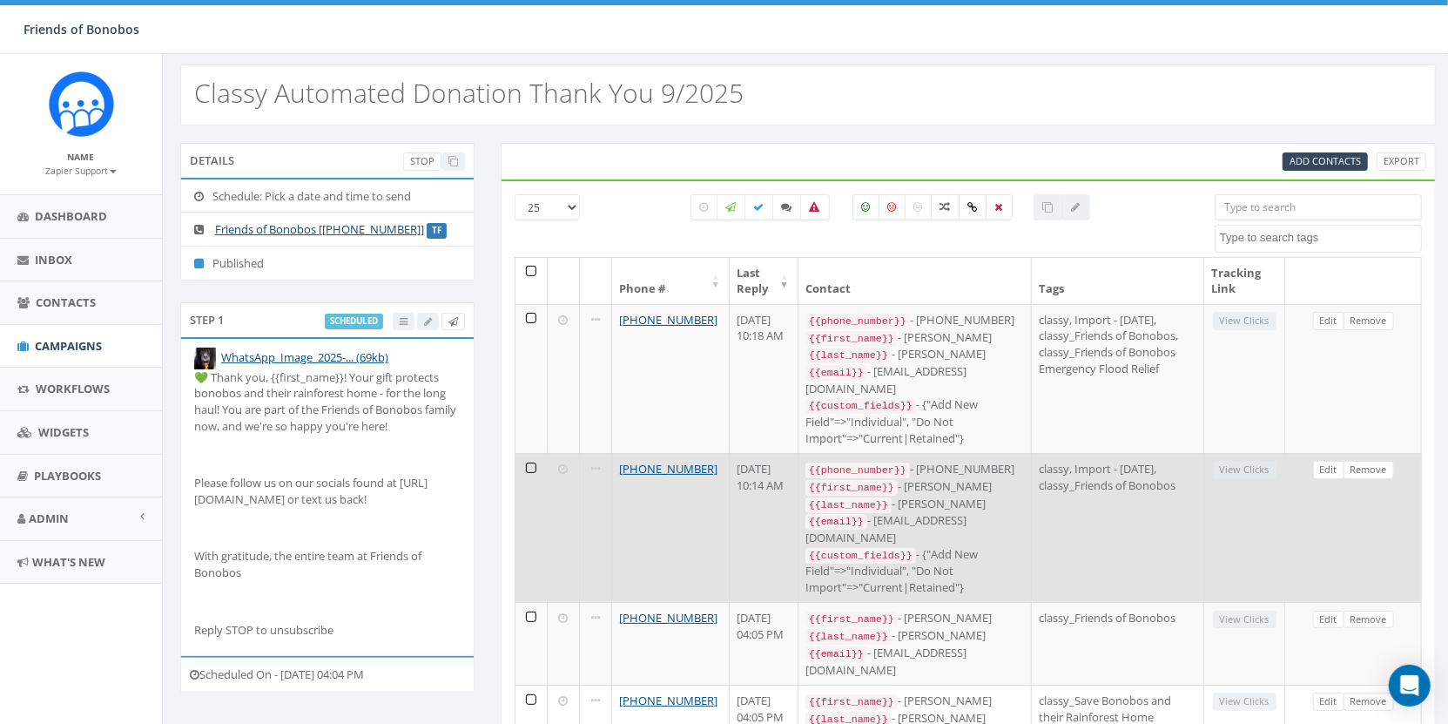
scroll to position [11, 0]
